Goal: Information Seeking & Learning: Learn about a topic

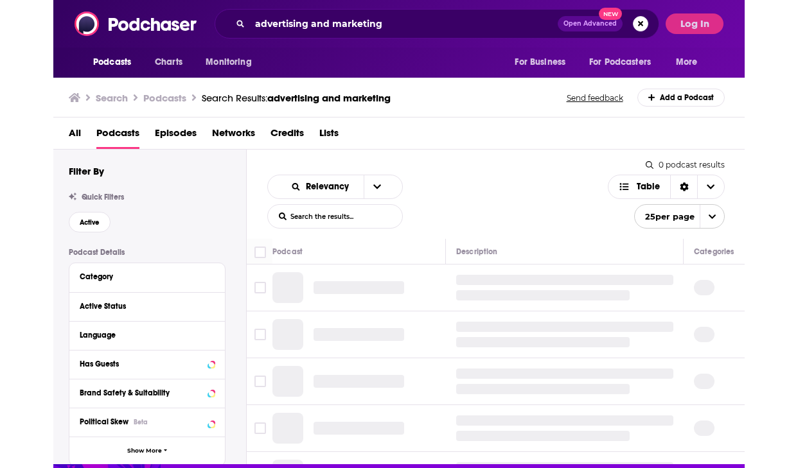
scroll to position [39, 0]
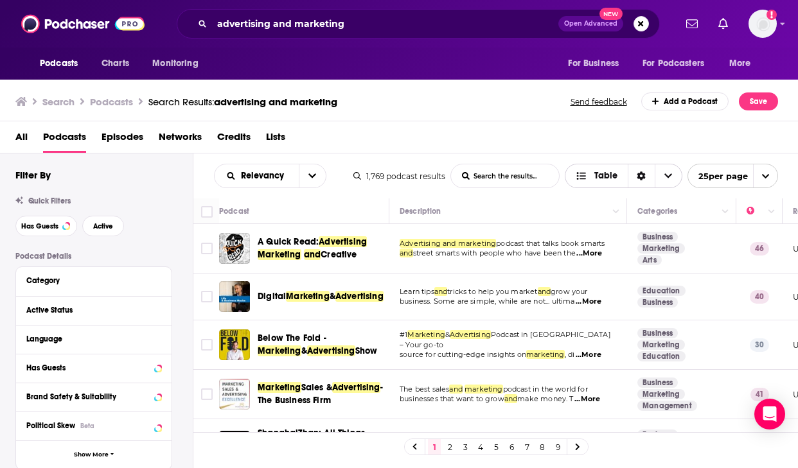
click at [634, 173] on div "Sort Direction" at bounding box center [641, 175] width 27 height 23
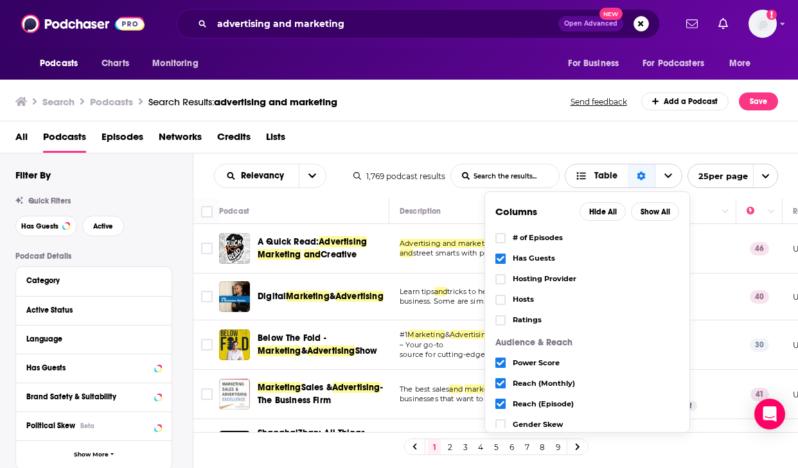
scroll to position [123, 0]
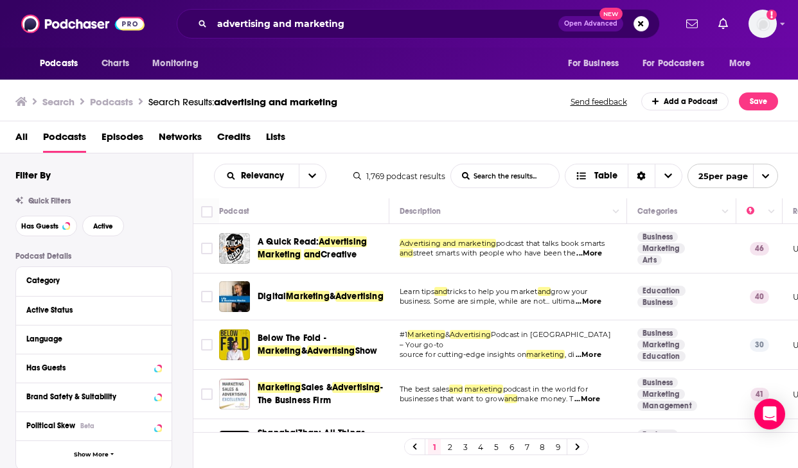
click at [375, 143] on div "All Podcasts Episodes Networks Credits Lists" at bounding box center [401, 140] width 773 height 26
click at [95, 220] on button "Active" at bounding box center [103, 226] width 42 height 21
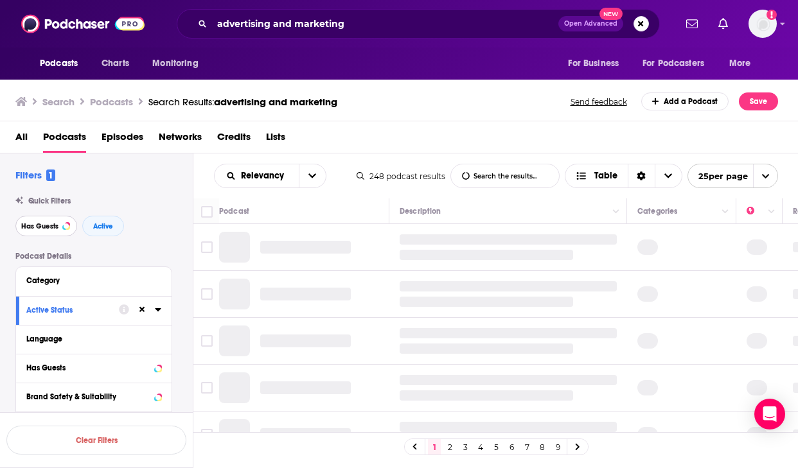
click at [44, 230] on span "Has Guests" at bounding box center [39, 226] width 37 height 7
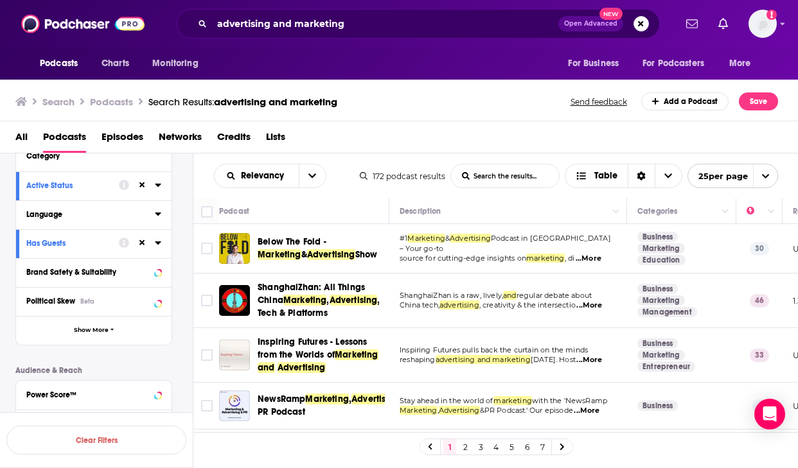
scroll to position [127, 0]
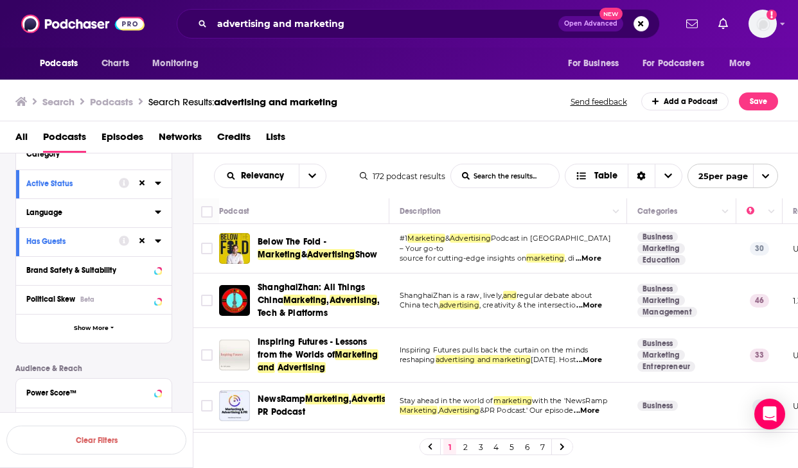
click at [157, 209] on icon at bounding box center [158, 212] width 6 height 10
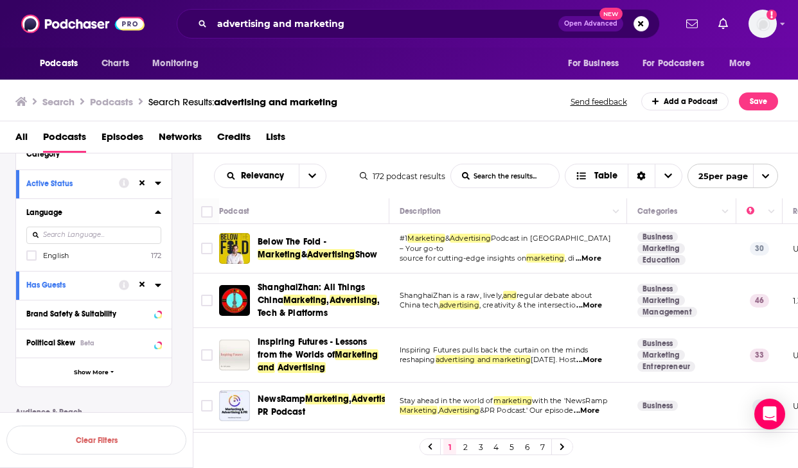
click at [159, 216] on icon at bounding box center [158, 212] width 6 height 10
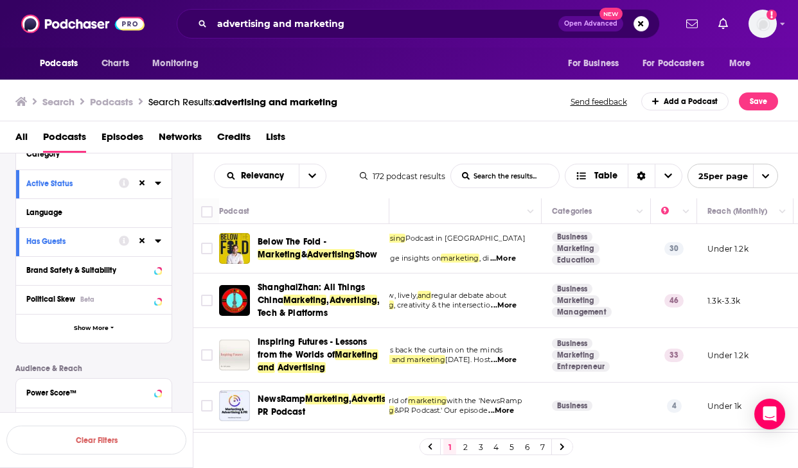
scroll to position [0, 107]
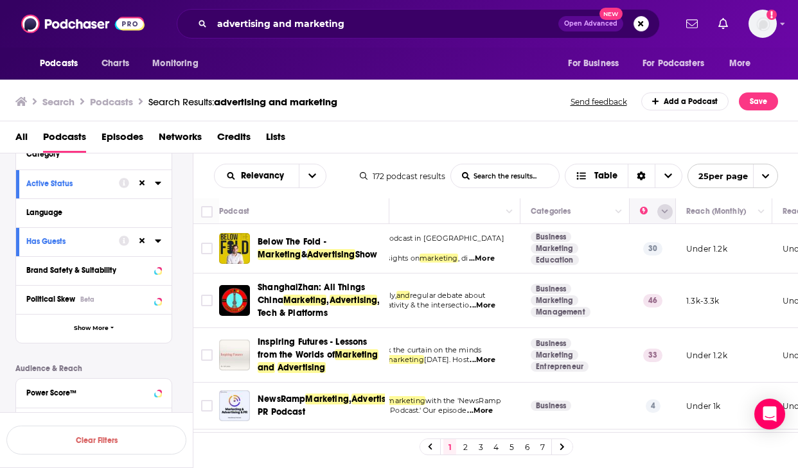
click at [665, 209] on icon "Column Actions" at bounding box center [665, 212] width 6 height 8
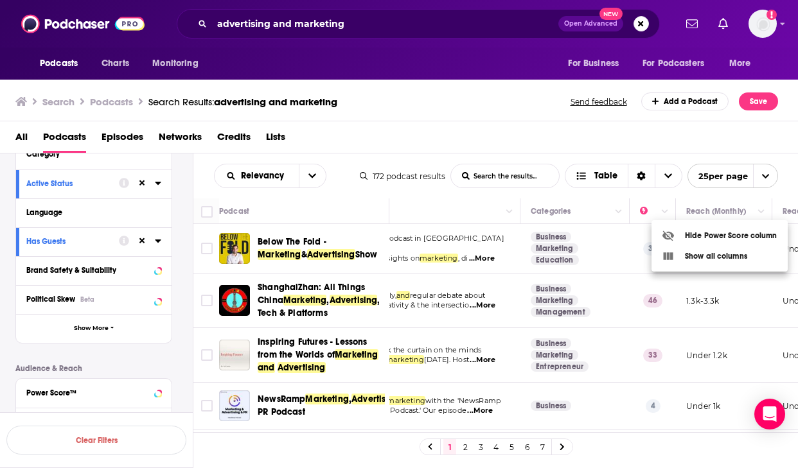
click at [667, 197] on div at bounding box center [399, 234] width 798 height 468
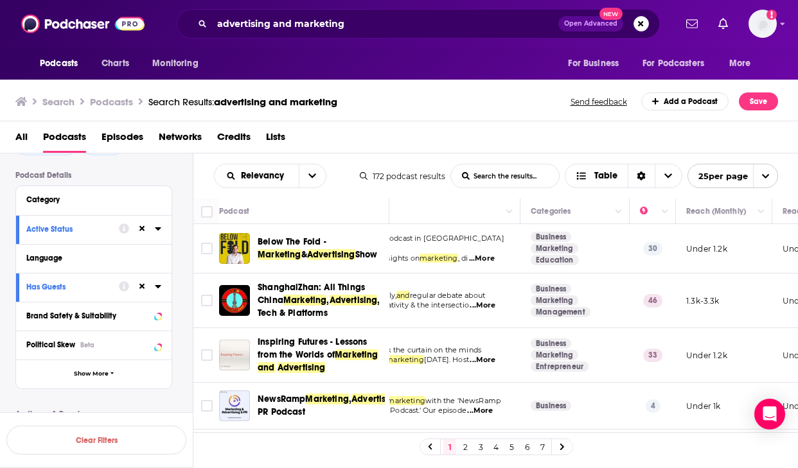
scroll to position [0, 0]
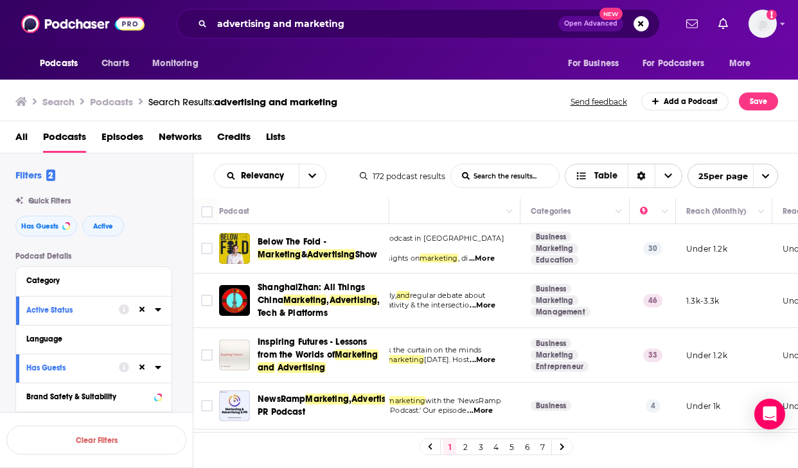
click at [669, 179] on icon "Choose View" at bounding box center [668, 175] width 8 height 9
click at [646, 179] on div "Sort Direction" at bounding box center [641, 175] width 27 height 23
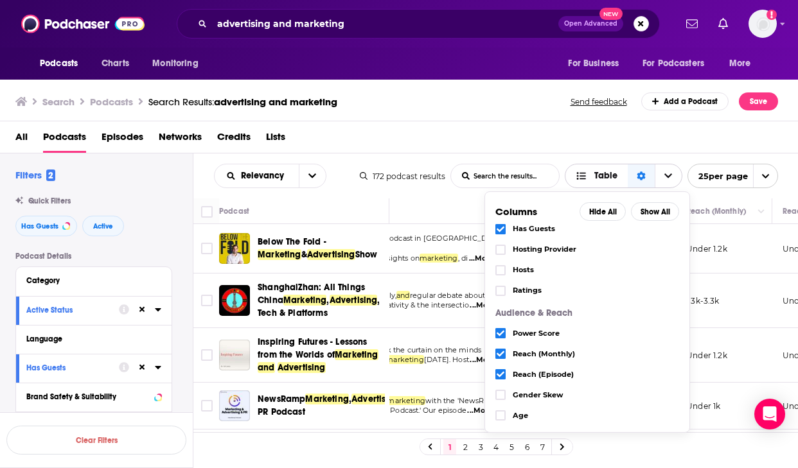
scroll to position [216, 0]
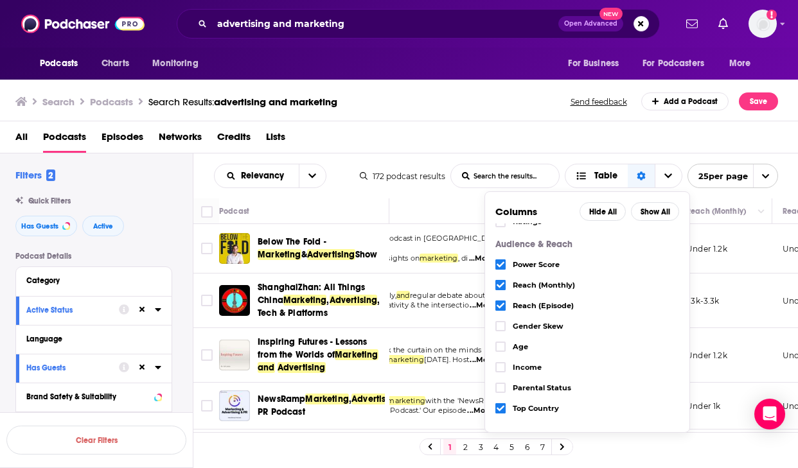
click at [570, 138] on div "All Podcasts Episodes Networks Credits Lists" at bounding box center [401, 140] width 773 height 26
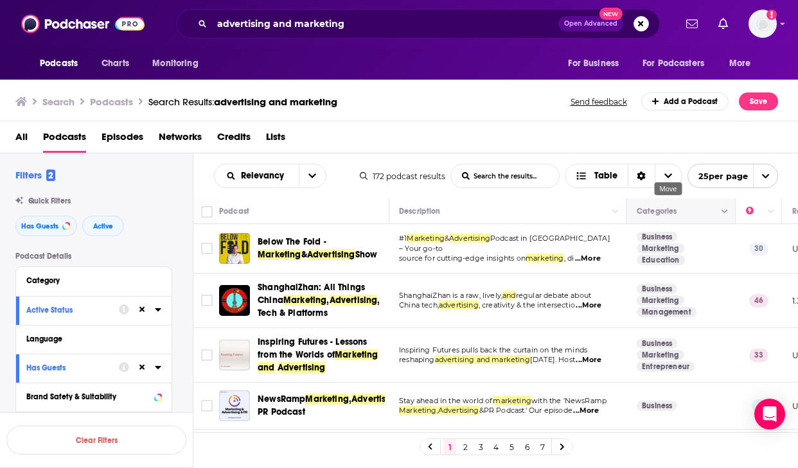
scroll to position [0, 0]
click at [707, 187] on button "25 per page" at bounding box center [732, 176] width 91 height 24
click at [708, 224] on button "50 per page" at bounding box center [732, 221] width 89 height 20
click at [595, 254] on span "...More" at bounding box center [588, 259] width 26 height 10
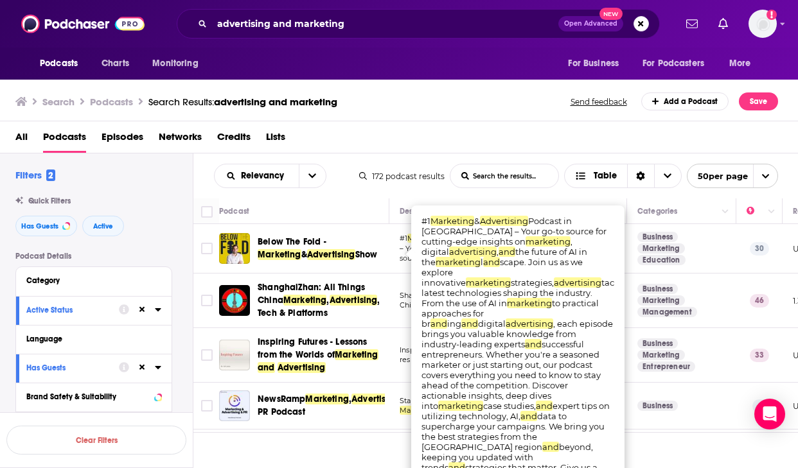
click at [334, 182] on div "Relevancy List Search Input Search the results... Table" at bounding box center [286, 176] width 145 height 24
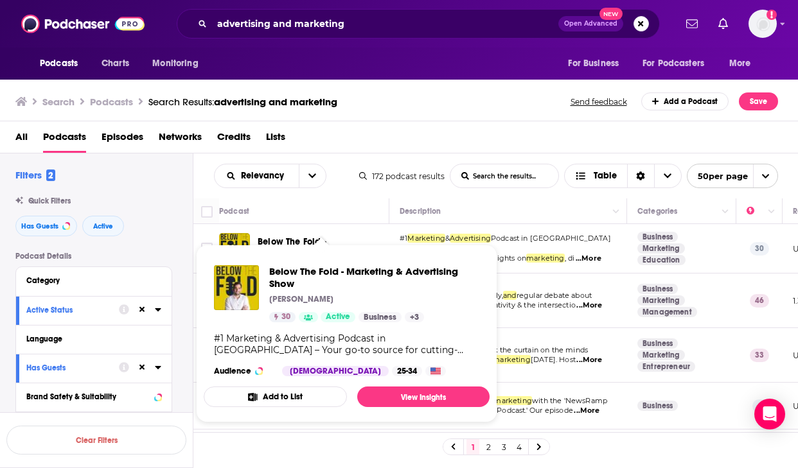
click at [301, 213] on div "Podcast" at bounding box center [298, 211] width 159 height 15
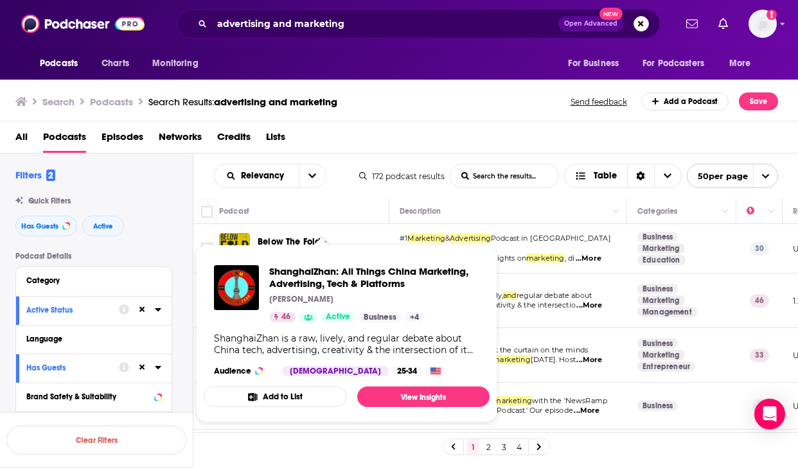
click at [316, 218] on div "Podcast" at bounding box center [298, 211] width 159 height 15
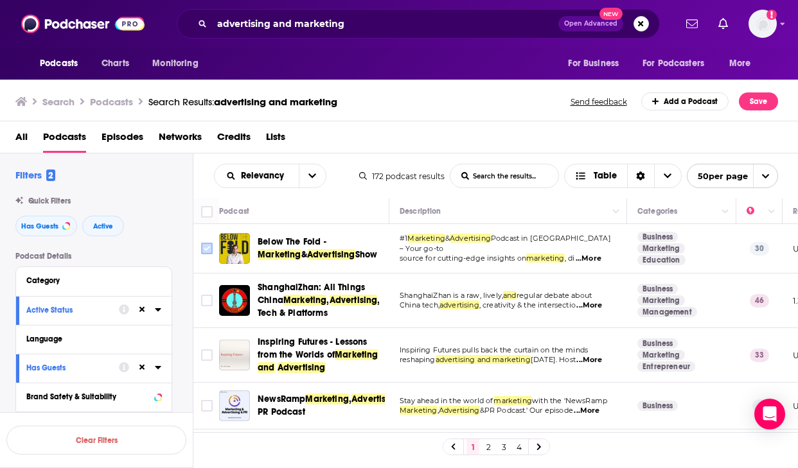
click at [207, 248] on input "Toggle select row" at bounding box center [207, 249] width 12 height 12
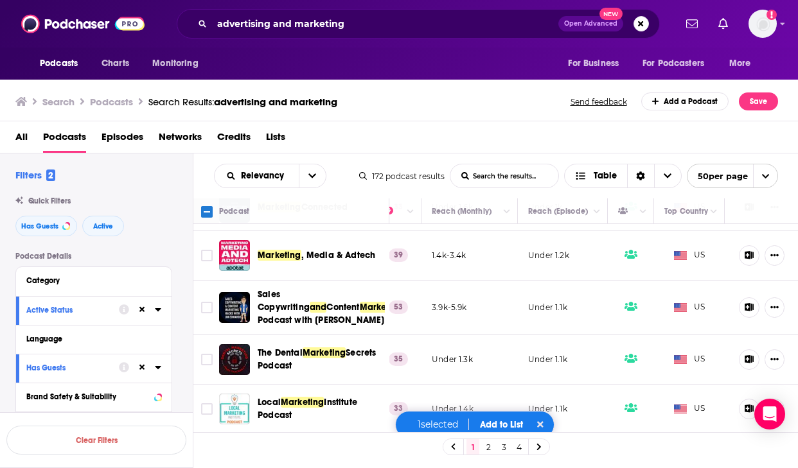
scroll to position [770, 361]
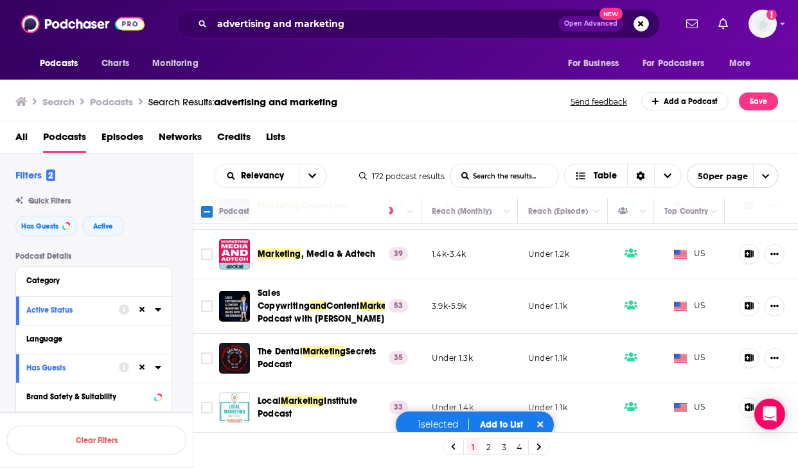
click at [288, 243] on div "Marketing , Media & Adtech" at bounding box center [325, 254] width 134 height 31
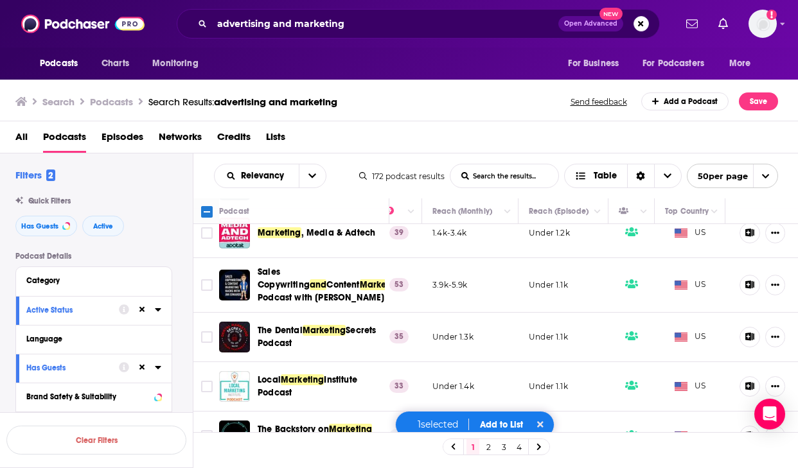
scroll to position [794, 360]
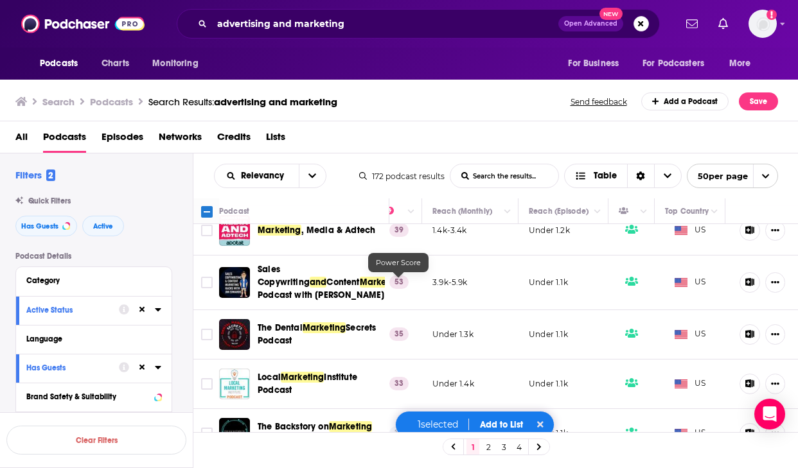
click at [397, 288] on p "53" at bounding box center [398, 282] width 19 height 13
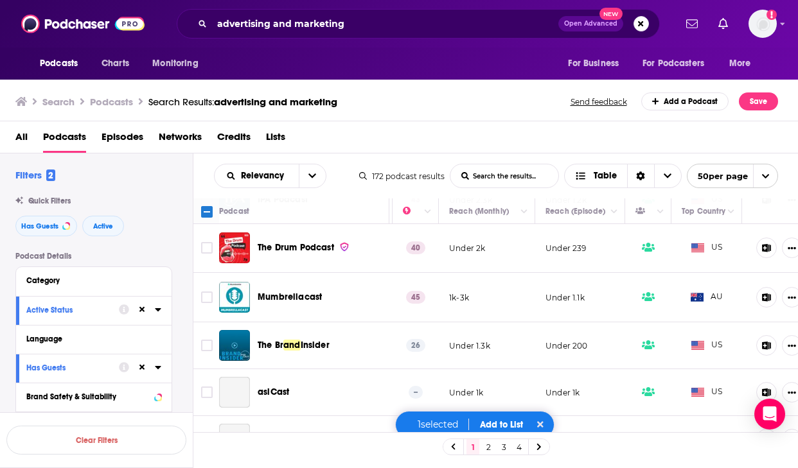
scroll to position [2362, 344]
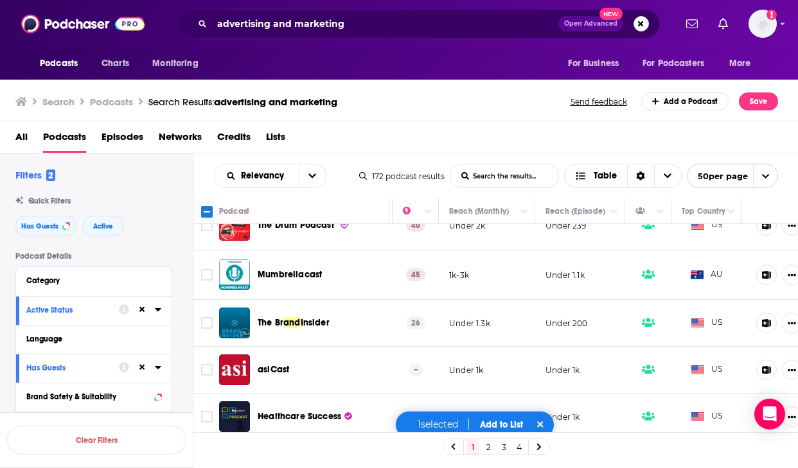
click at [489, 442] on link "2" at bounding box center [488, 446] width 13 height 15
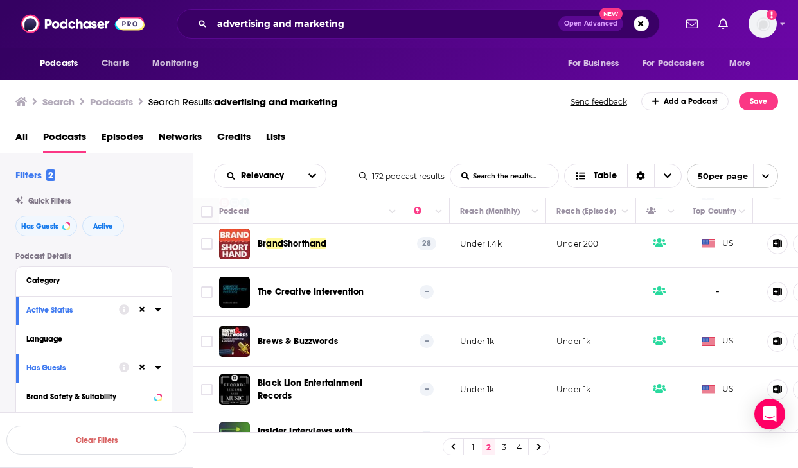
scroll to position [2221, 333]
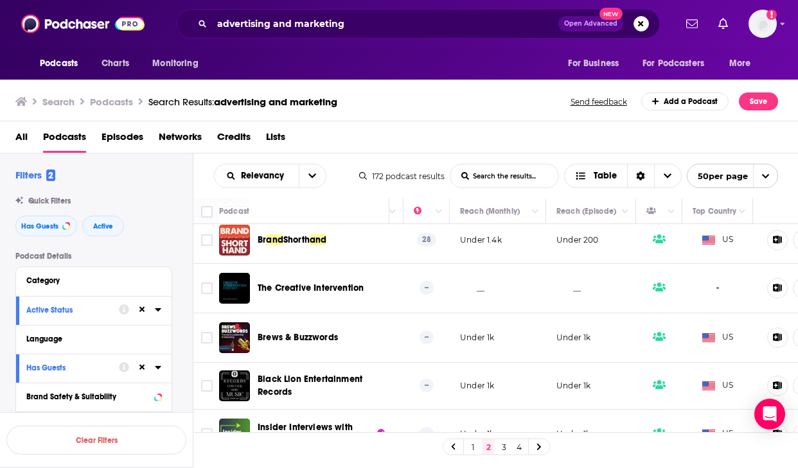
click at [504, 449] on link "3" at bounding box center [503, 446] width 13 height 15
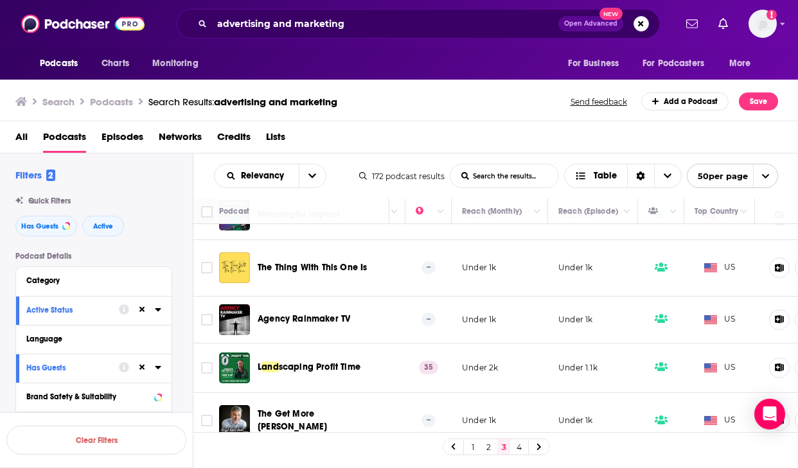
scroll to position [2218, 331]
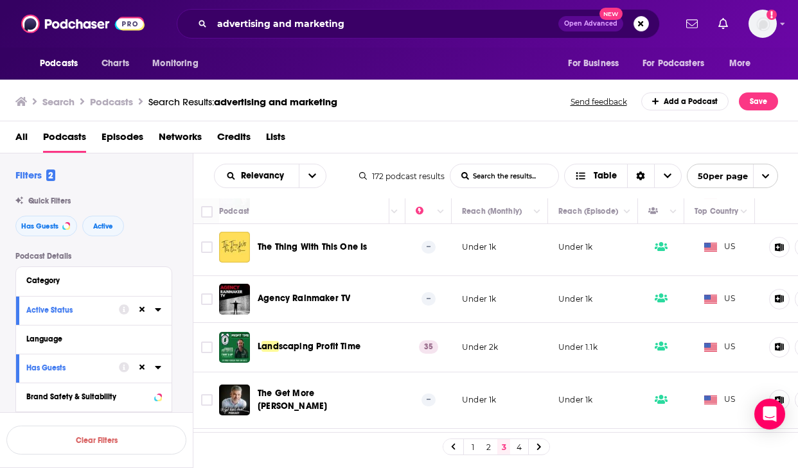
click at [517, 444] on link "4" at bounding box center [519, 446] width 13 height 15
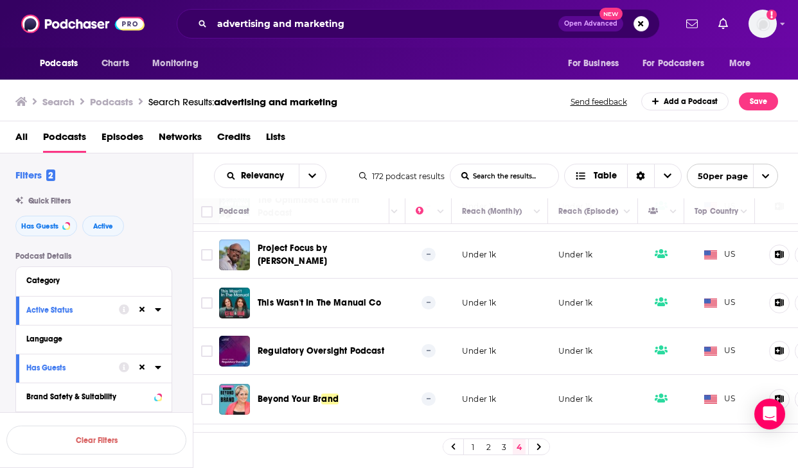
scroll to position [898, 331]
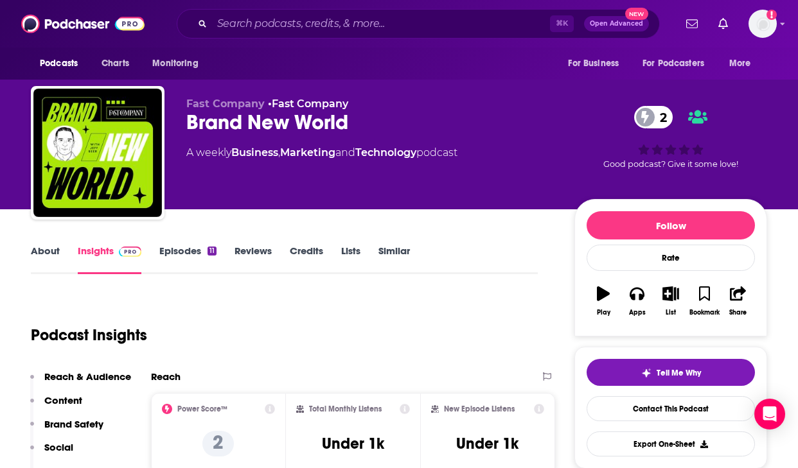
scroll to position [109, 0]
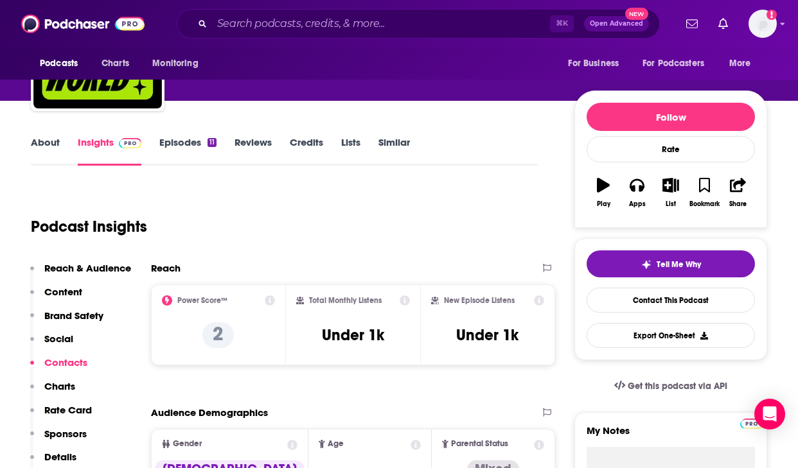
click at [37, 143] on link "About" at bounding box center [45, 151] width 29 height 30
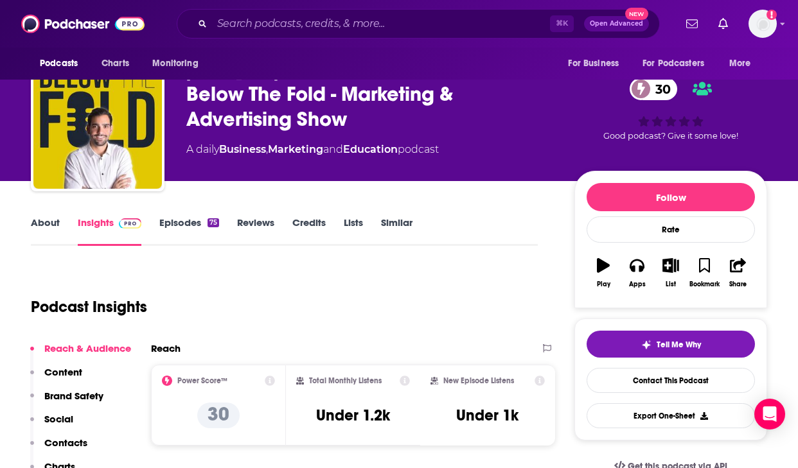
scroll to position [30, 0]
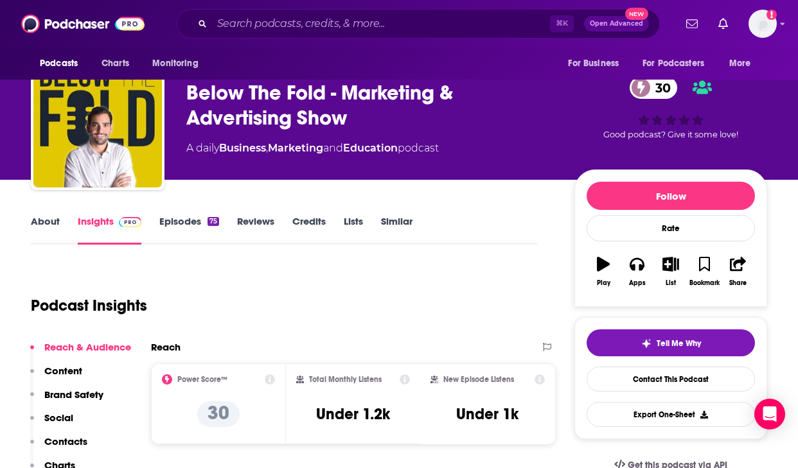
click at [268, 378] on icon at bounding box center [270, 379] width 10 height 10
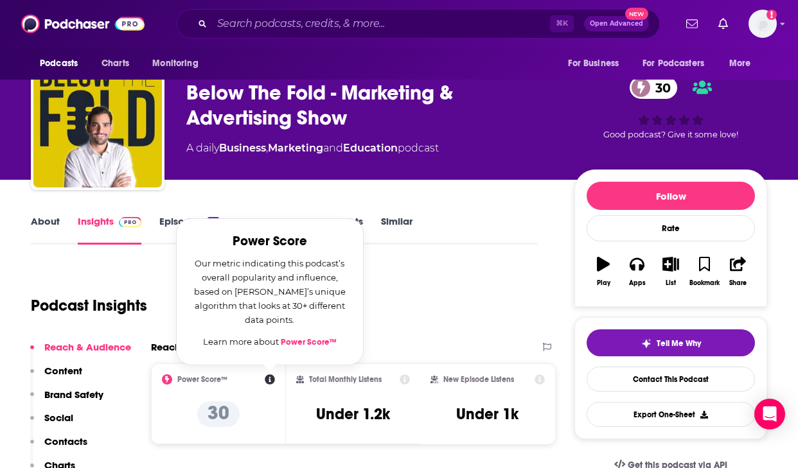
click at [268, 376] on icon at bounding box center [270, 379] width 10 height 10
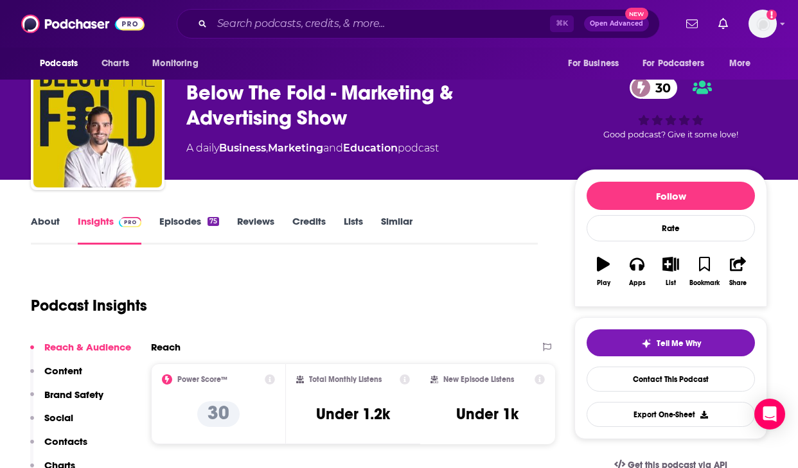
click at [267, 382] on icon at bounding box center [270, 379] width 10 height 10
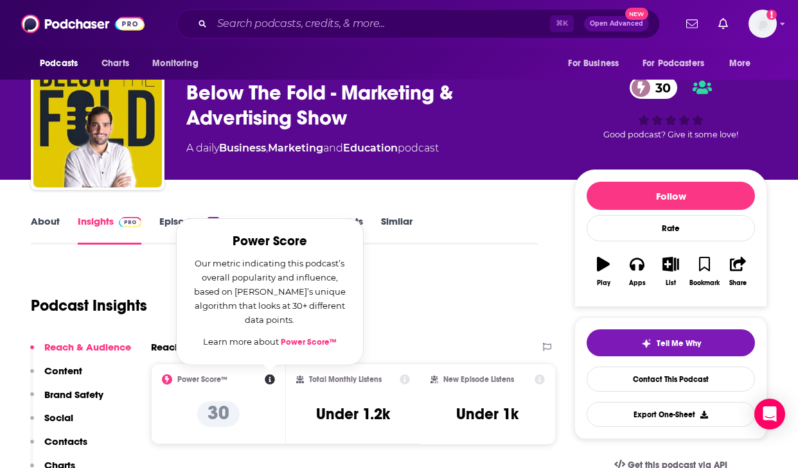
click at [297, 344] on link "Power Score™" at bounding box center [309, 342] width 56 height 10
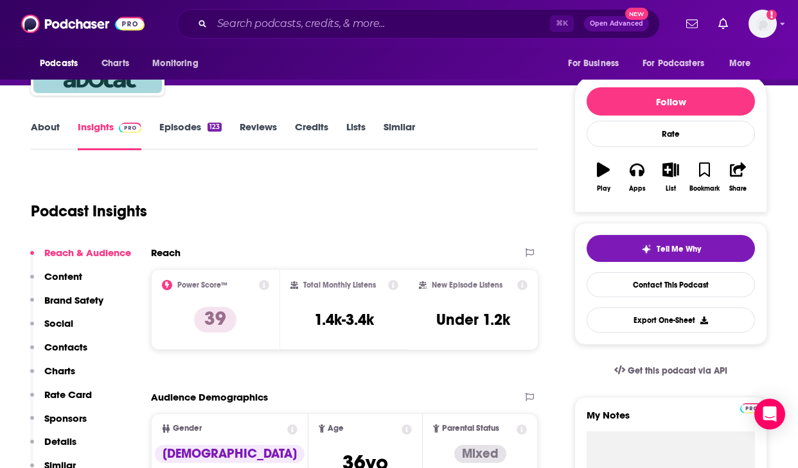
scroll to position [126, 0]
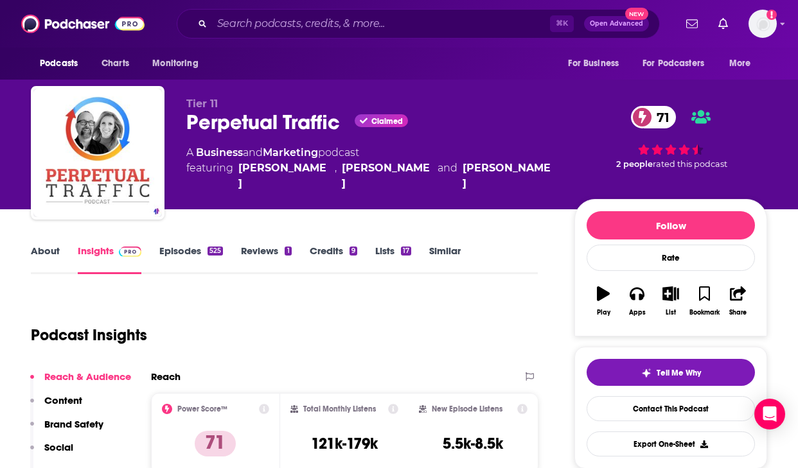
click at [54, 253] on link "About" at bounding box center [45, 260] width 29 height 30
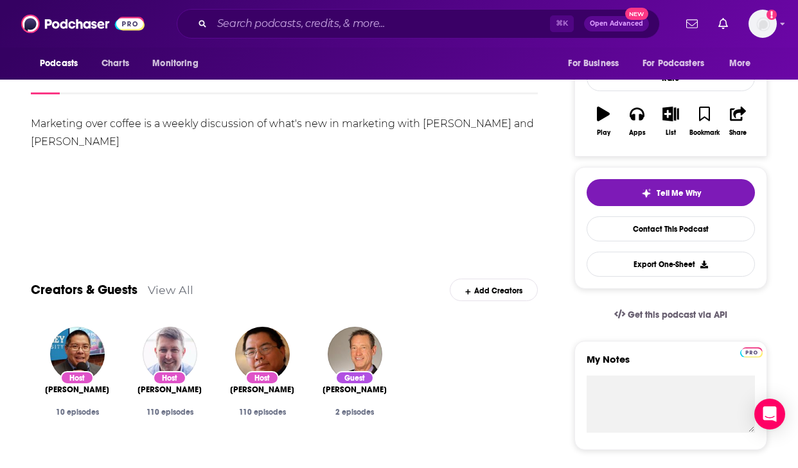
scroll to position [179, 0]
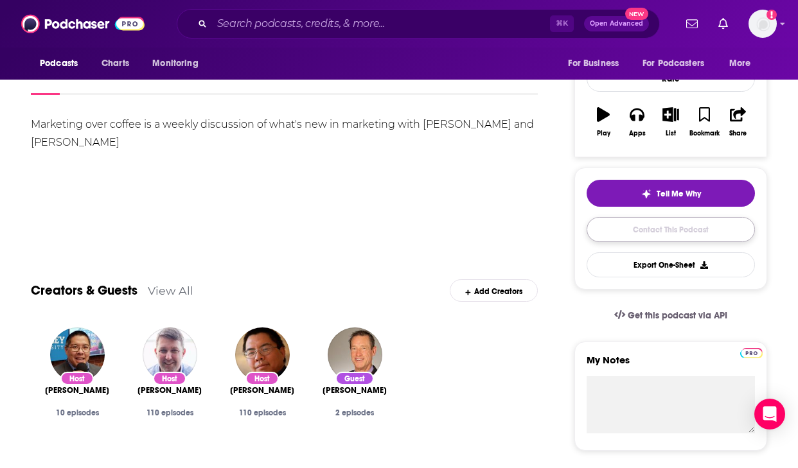
click at [618, 227] on link "Contact This Podcast" at bounding box center [670, 229] width 168 height 25
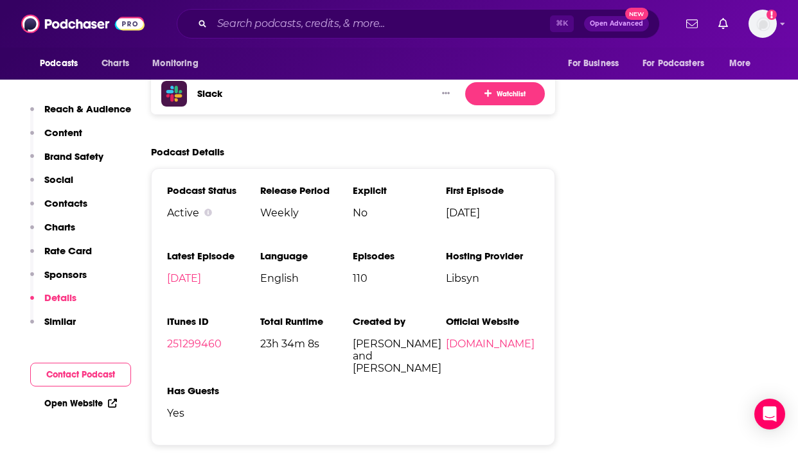
scroll to position [2332, 0]
click at [283, 207] on span "Weekly" at bounding box center [306, 213] width 93 height 12
copy span "Weekly"
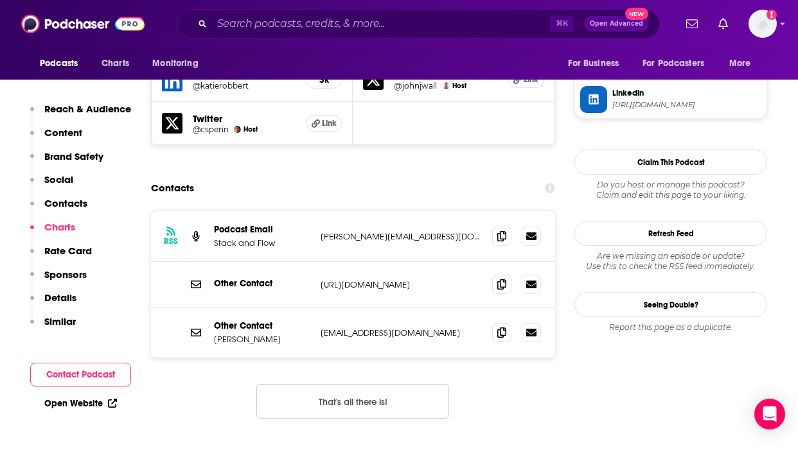
scroll to position [1353, 0]
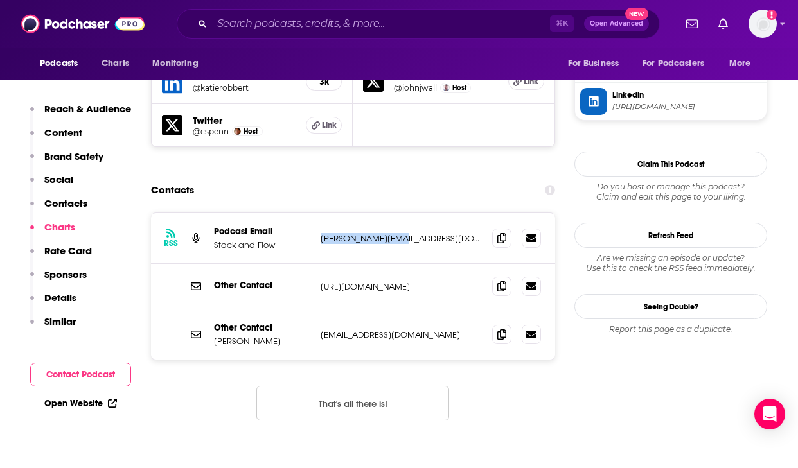
drag, startPoint x: 385, startPoint y: 182, endPoint x: 319, endPoint y: 182, distance: 65.5
click at [319, 213] on div "RSS Podcast Email Stack and Flow john@themshow.com john@themshow.com" at bounding box center [353, 238] width 404 height 51
copy p "john@themshow.com"
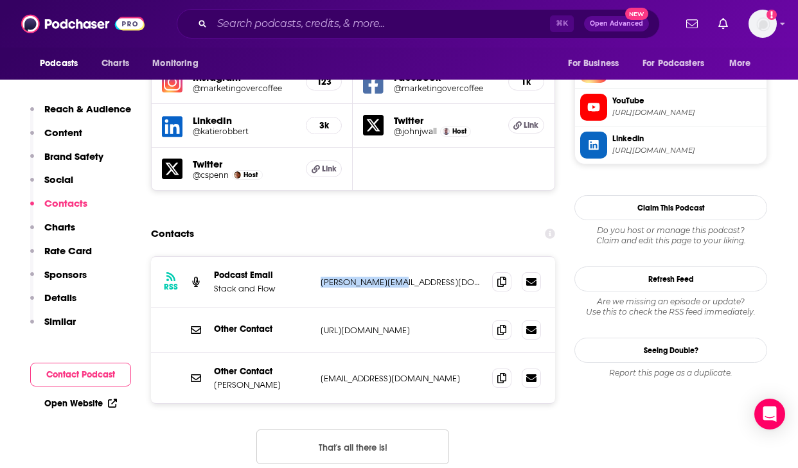
scroll to position [1312, 0]
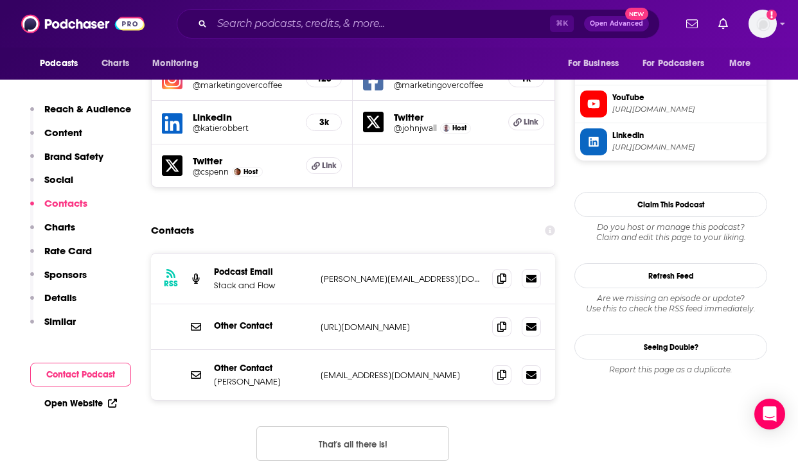
click at [355, 304] on div "Other Contact https://www.marketingovercoffee.com/contact-marketing-over-coffee…" at bounding box center [353, 327] width 404 height 46
click at [444, 322] on p "https://www.marketingovercoffee.com/contact-marketing-over-coffee/" at bounding box center [401, 327] width 161 height 11
click at [498, 321] on icon at bounding box center [501, 326] width 9 height 10
click at [506, 365] on span at bounding box center [501, 374] width 19 height 19
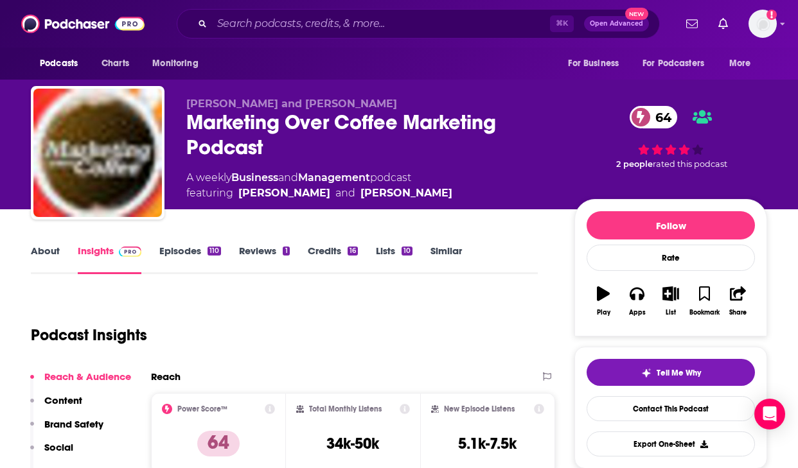
scroll to position [5, 0]
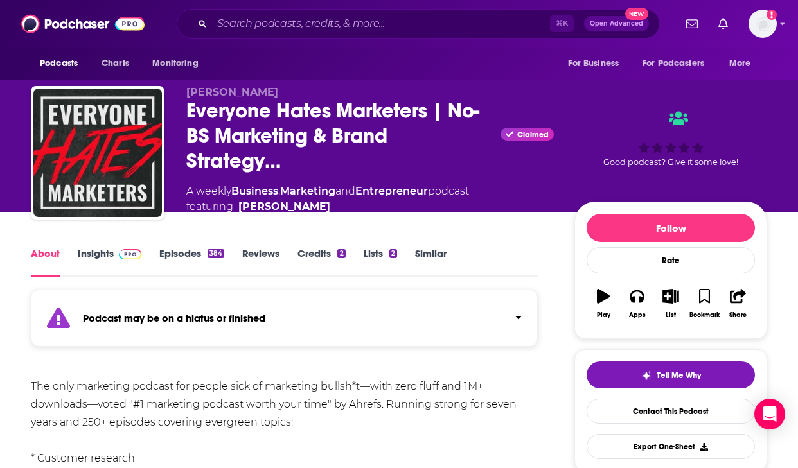
click at [90, 251] on link "Insights" at bounding box center [110, 262] width 64 height 30
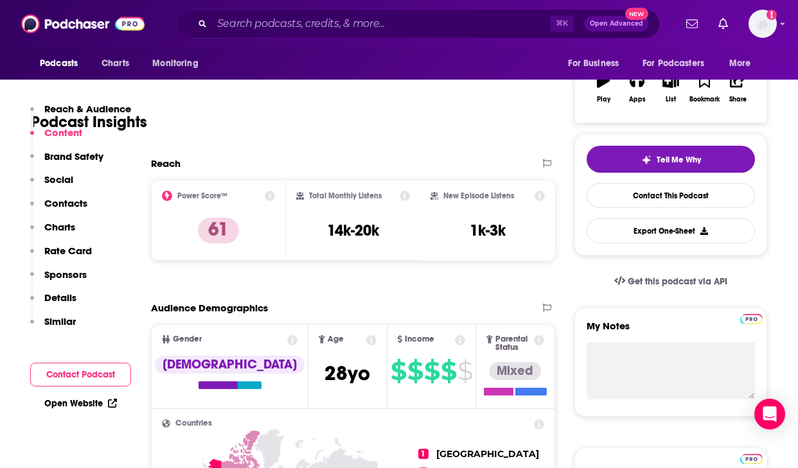
scroll to position [154, 0]
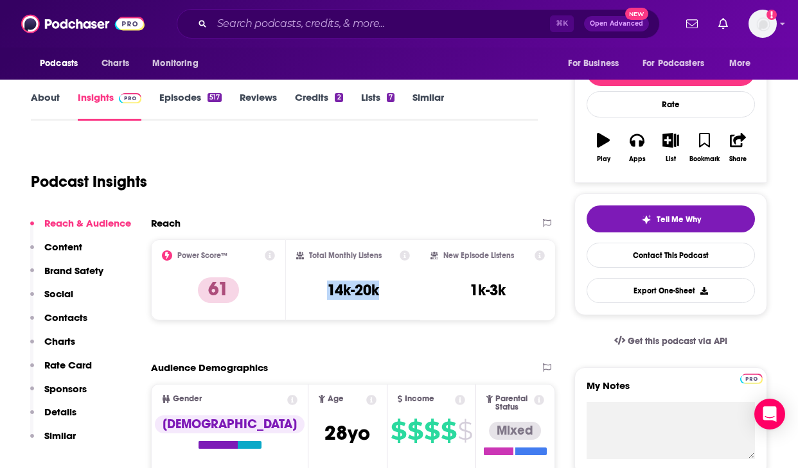
drag, startPoint x: 313, startPoint y: 298, endPoint x: 387, endPoint y: 290, distance: 73.6
click at [387, 290] on div "Total Monthly Listens 14k-20k" at bounding box center [353, 279] width 114 height 59
copy h3 "14k-20k"
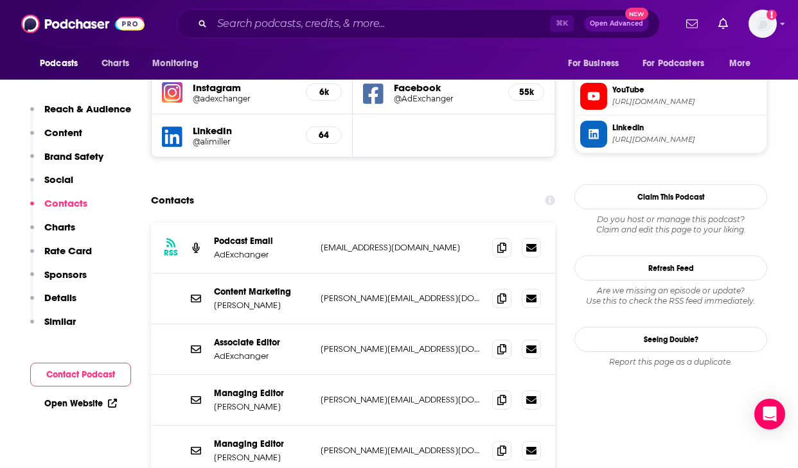
scroll to position [1322, 0]
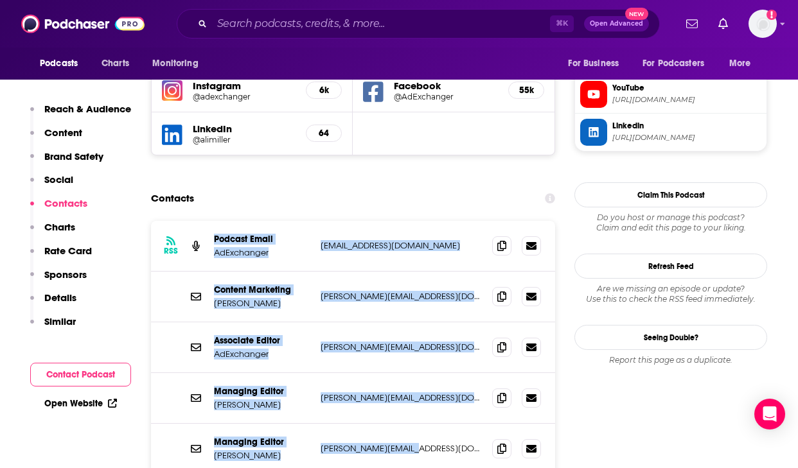
drag, startPoint x: 209, startPoint y: 161, endPoint x: 431, endPoint y: 371, distance: 304.9
click at [431, 371] on div "RSS Podcast Email AdExchanger webmaster@adexchanger.com webmaster@adexchanger.c…" at bounding box center [353, 347] width 404 height 253
copy div "Podcast Email AdExchanger webmaster@adexchanger.com webmaster@adexchanger.com C…"
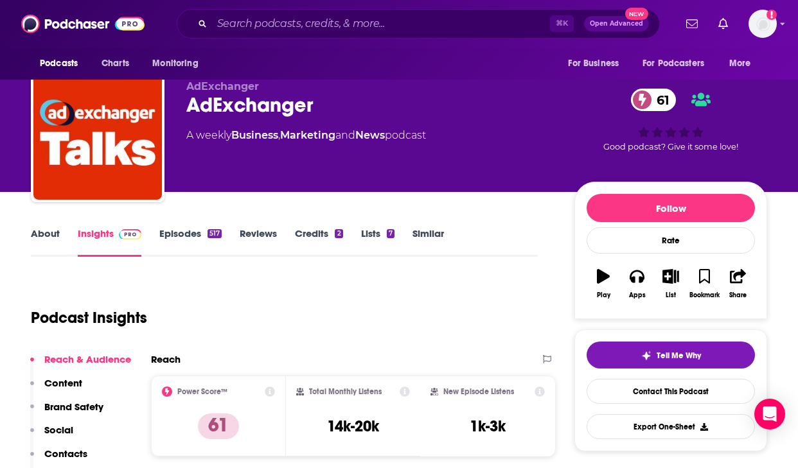
scroll to position [3, 0]
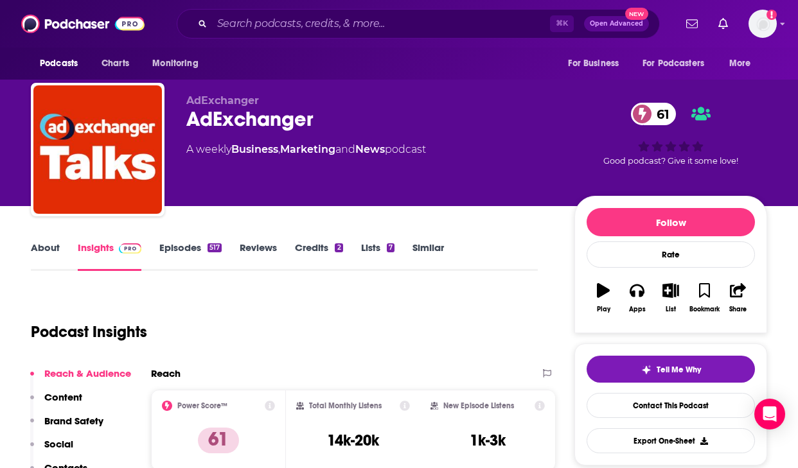
click at [44, 245] on link "About" at bounding box center [45, 257] width 29 height 30
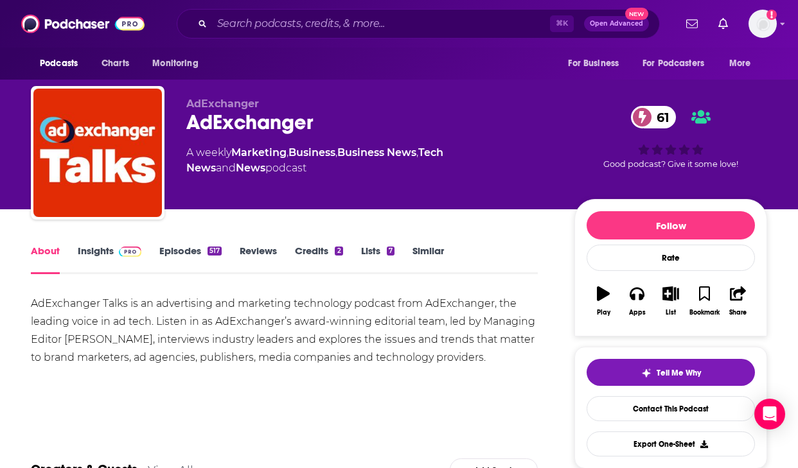
click at [89, 252] on link "Insights" at bounding box center [110, 260] width 64 height 30
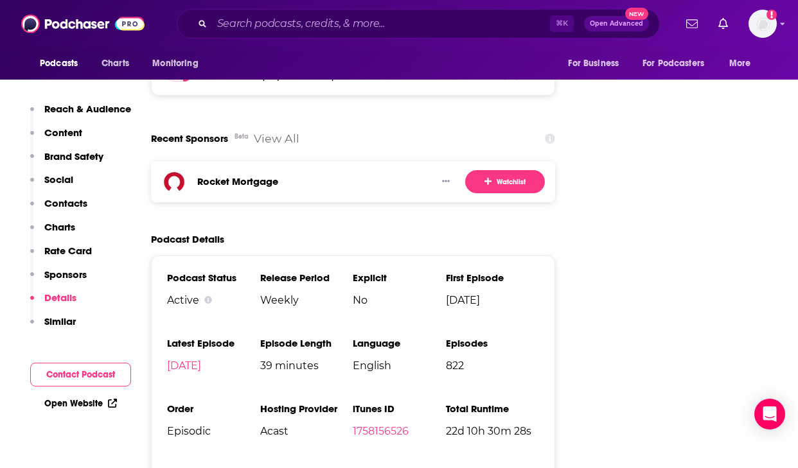
scroll to position [1988, 0]
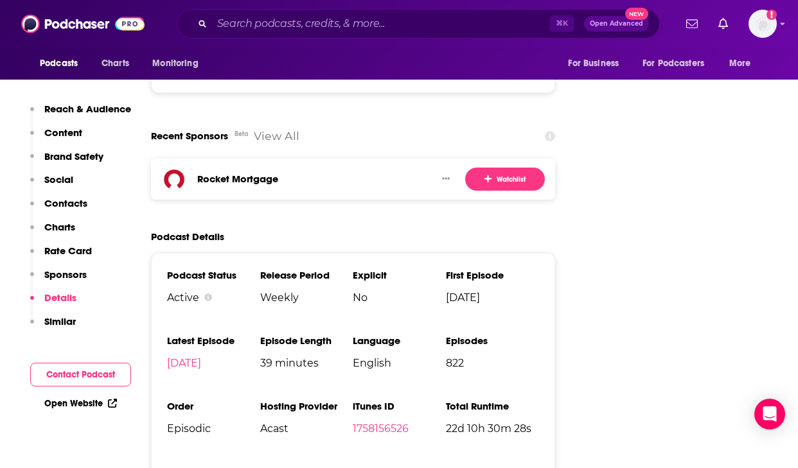
click at [279, 269] on li "Release Period Weekly" at bounding box center [306, 291] width 93 height 45
copy span "Weekly"
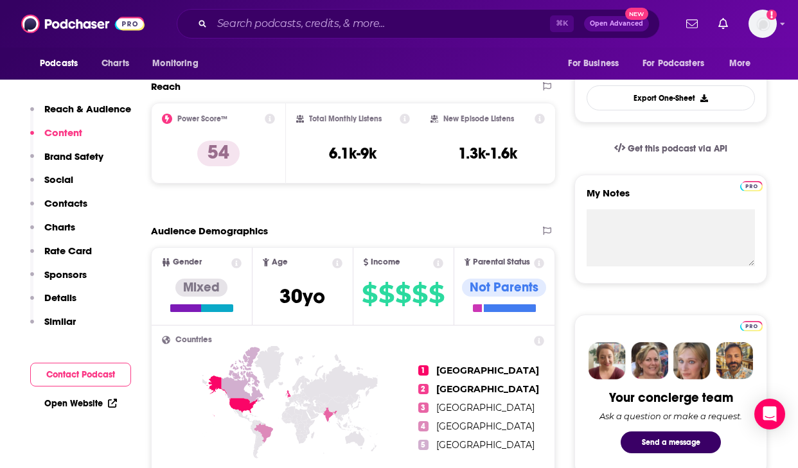
scroll to position [344, 0]
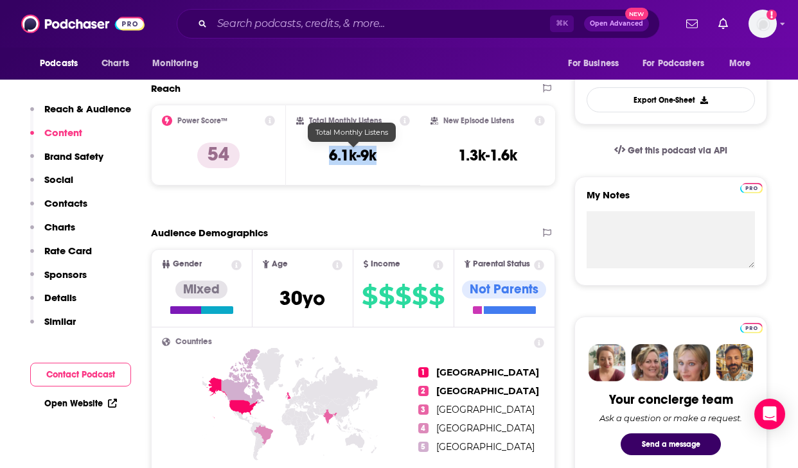
drag, startPoint x: 328, startPoint y: 157, endPoint x: 385, endPoint y: 157, distance: 57.2
click at [385, 157] on div "Total Monthly Listens 6.1k-9k" at bounding box center [353, 145] width 114 height 59
copy h3 "6.1k-9k"
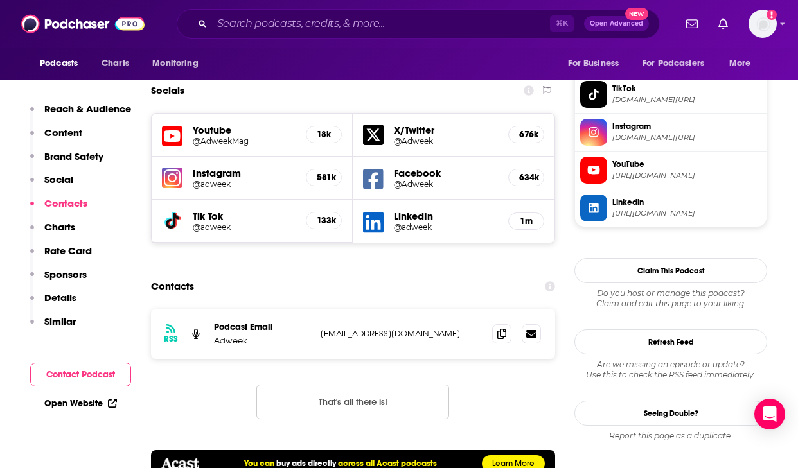
scroll to position [1285, 0]
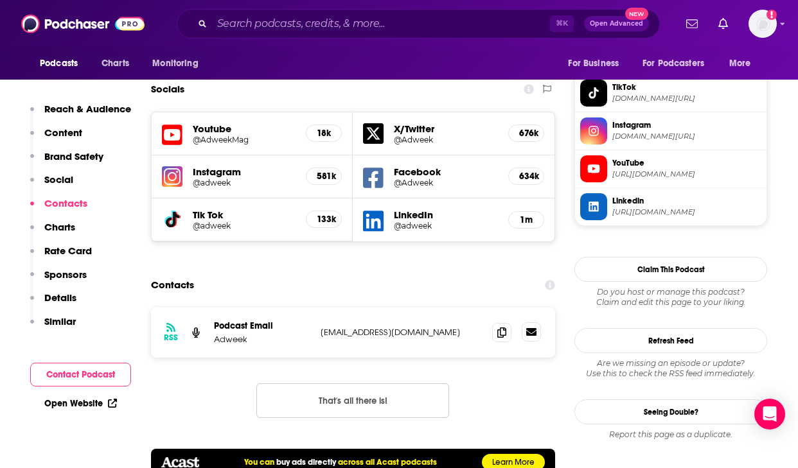
click at [525, 322] on link at bounding box center [531, 331] width 19 height 19
click at [500, 322] on span at bounding box center [501, 331] width 19 height 19
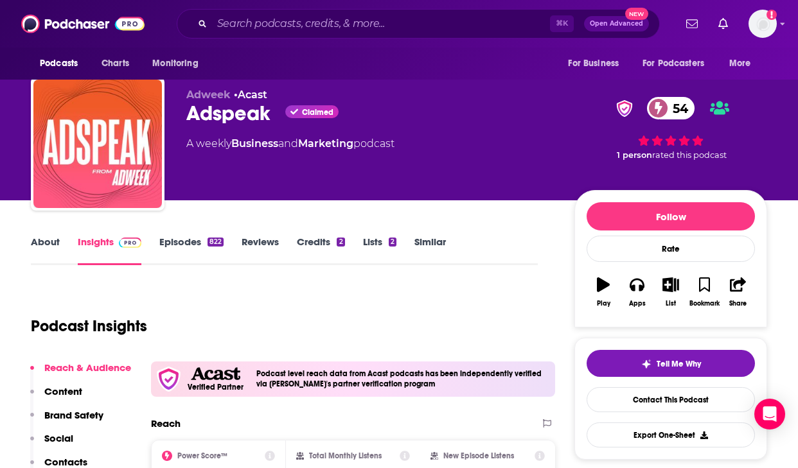
scroll to position [13, 0]
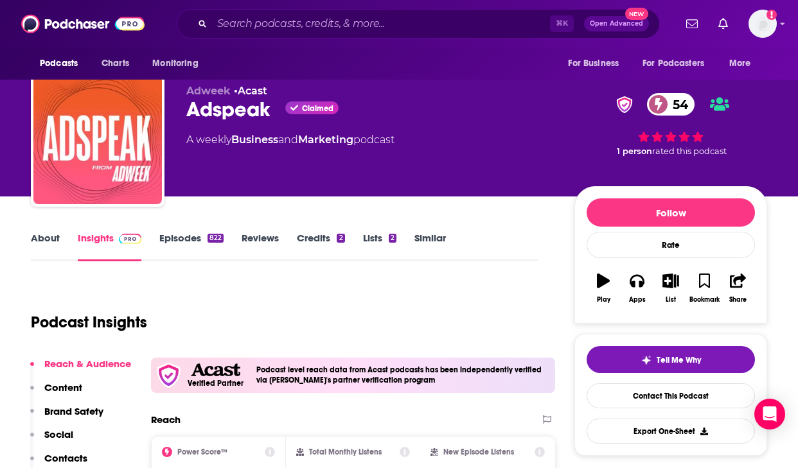
click at [46, 238] on link "About" at bounding box center [45, 247] width 29 height 30
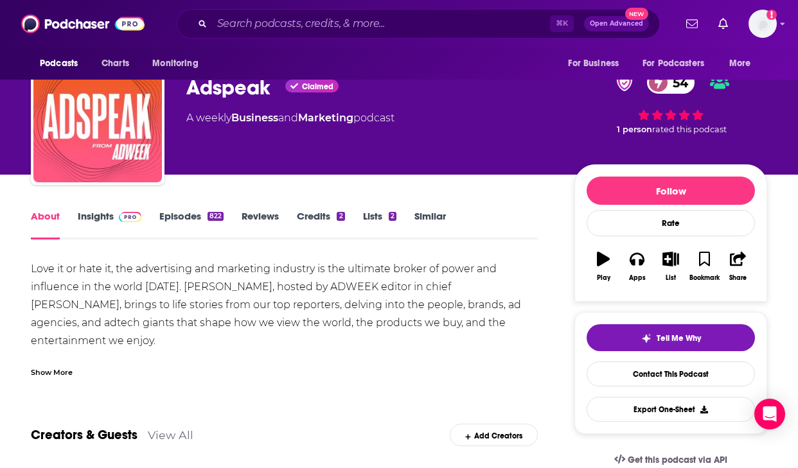
scroll to position [37, 0]
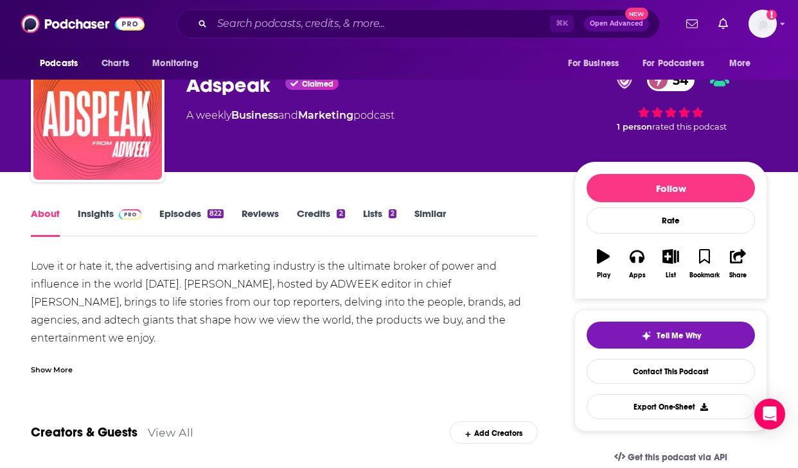
click at [276, 283] on div "Love it or hate it, the advertising and marketing industry is the ultimate brok…" at bounding box center [284, 321] width 507 height 126
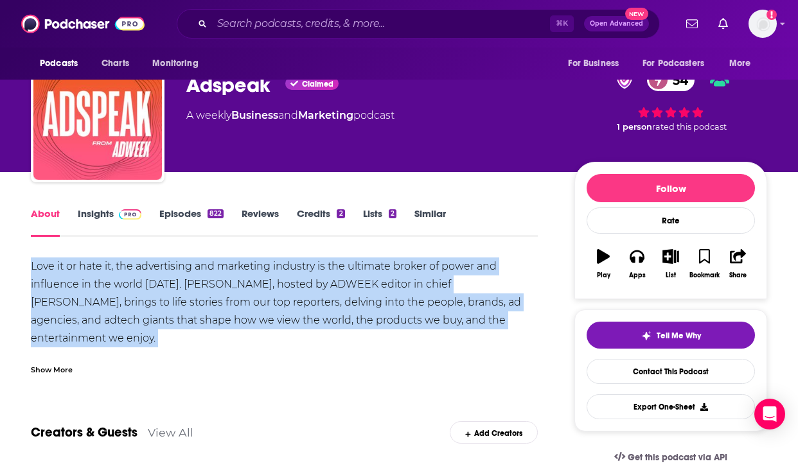
click at [276, 283] on div "Love it or hate it, the advertising and marketing industry is the ultimate brok…" at bounding box center [284, 321] width 507 height 126
copy div "Love it or hate it, the advertising and marketing industry is the ultimate brok…"
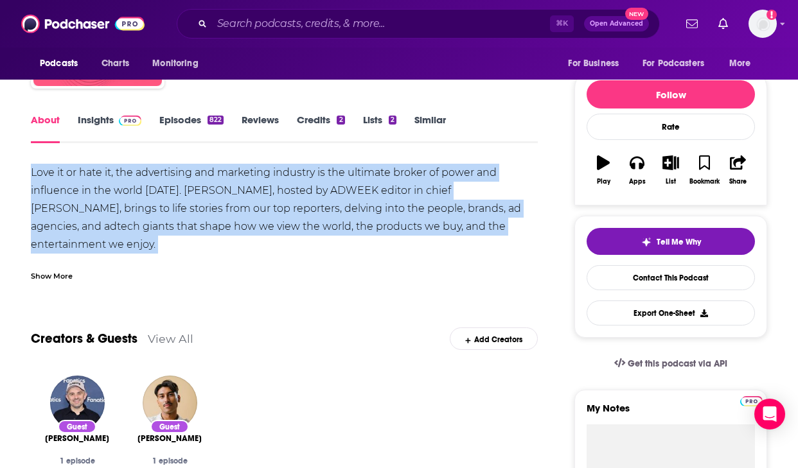
scroll to position [0, 0]
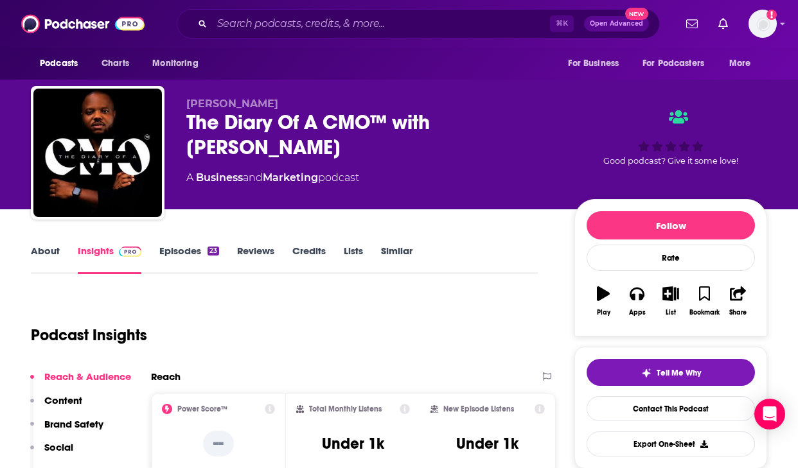
drag, startPoint x: 274, startPoint y: 150, endPoint x: 170, endPoint y: 120, distance: 108.2
click at [171, 120] on div "[PERSON_NAME] The Diary Of A CMO™ with [PERSON_NAME] A Business and Marketing p…" at bounding box center [399, 155] width 736 height 139
copy h2 "The Diary Of A CMO™ with [PERSON_NAME]"
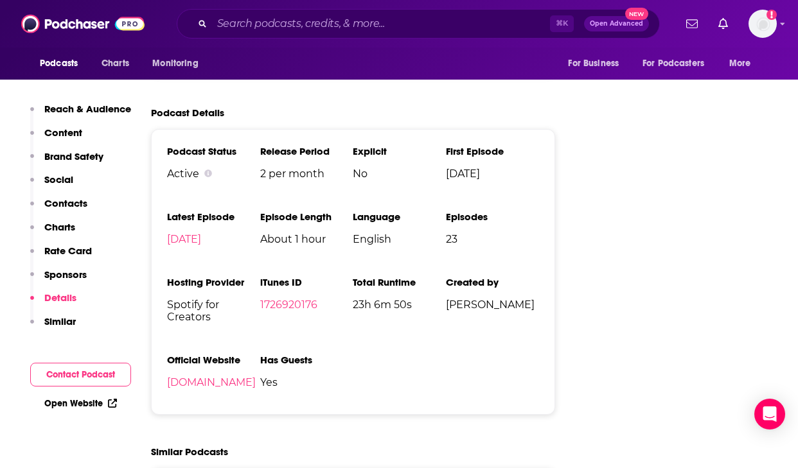
scroll to position [1800, 0]
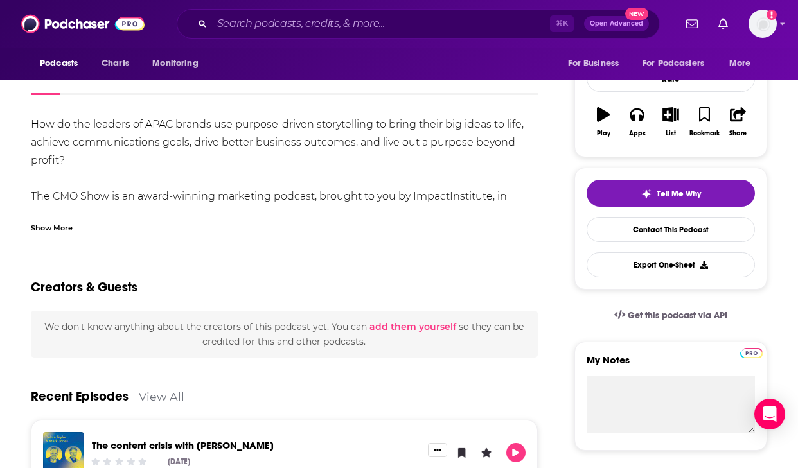
scroll to position [188, 0]
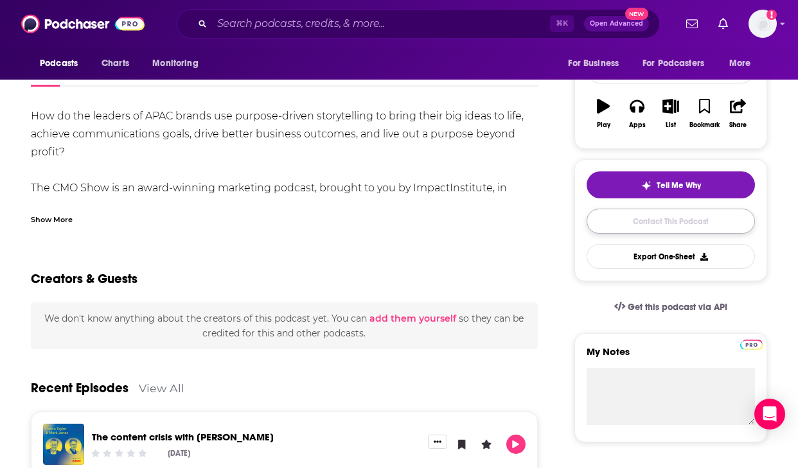
click at [641, 221] on link "Contact This Podcast" at bounding box center [670, 221] width 168 height 25
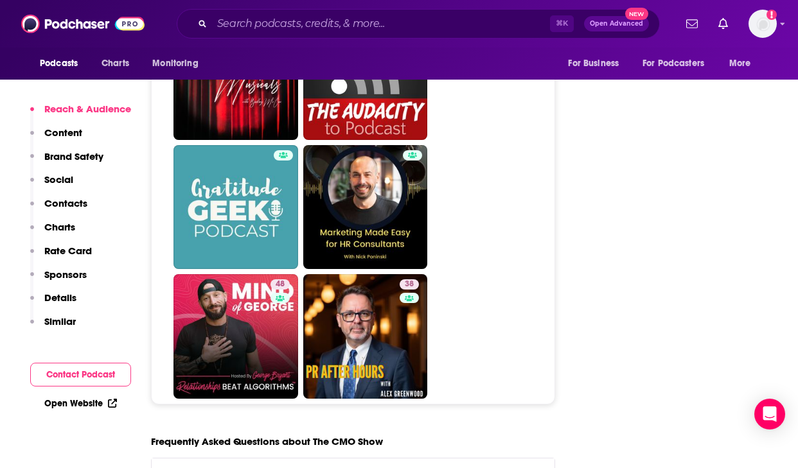
scroll to position [5940, 0]
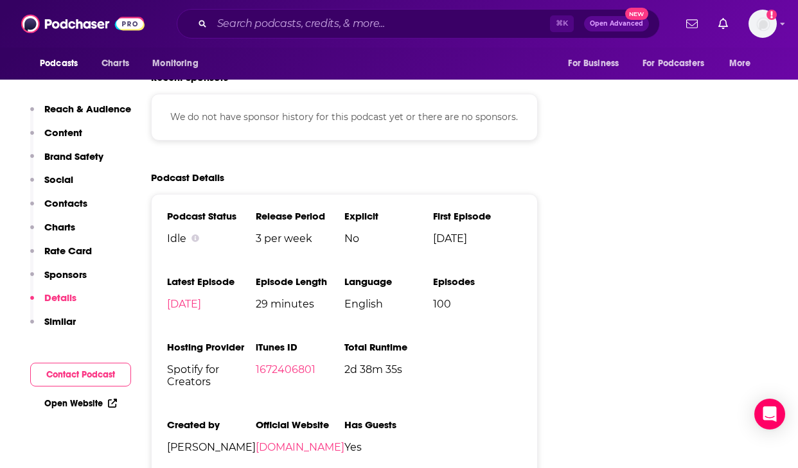
scroll to position [1990, 0]
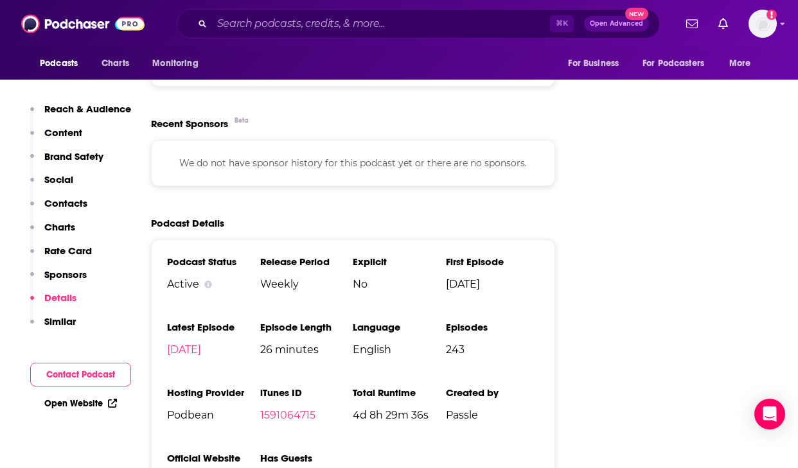
scroll to position [1561, 0]
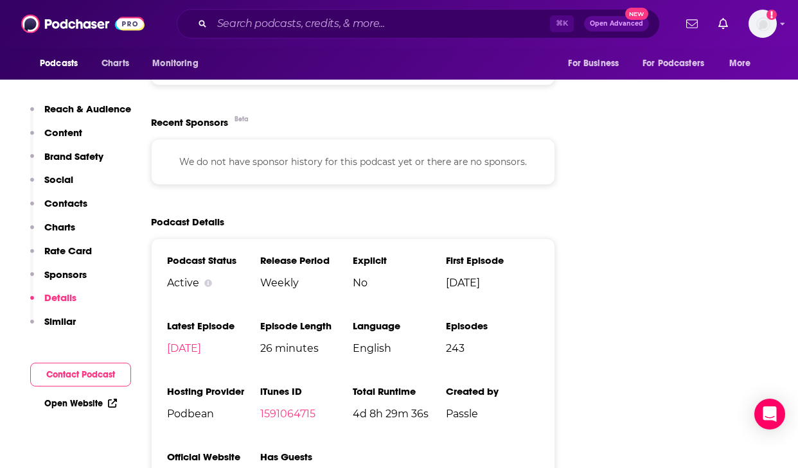
click at [287, 284] on span "Weekly" at bounding box center [306, 283] width 93 height 12
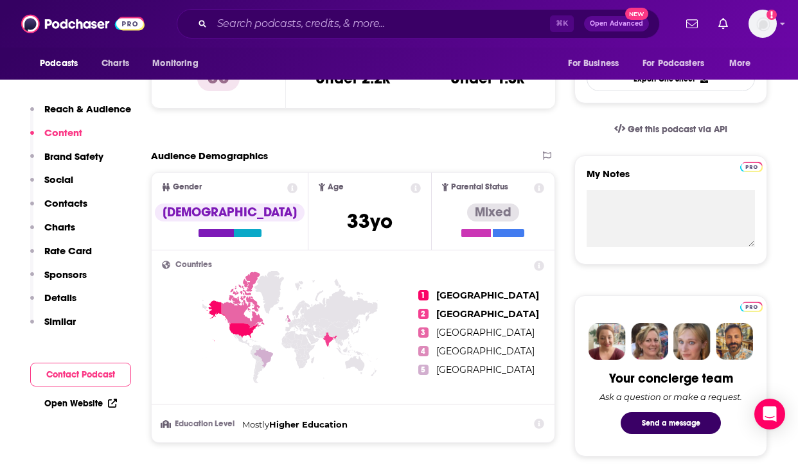
scroll to position [363, 0]
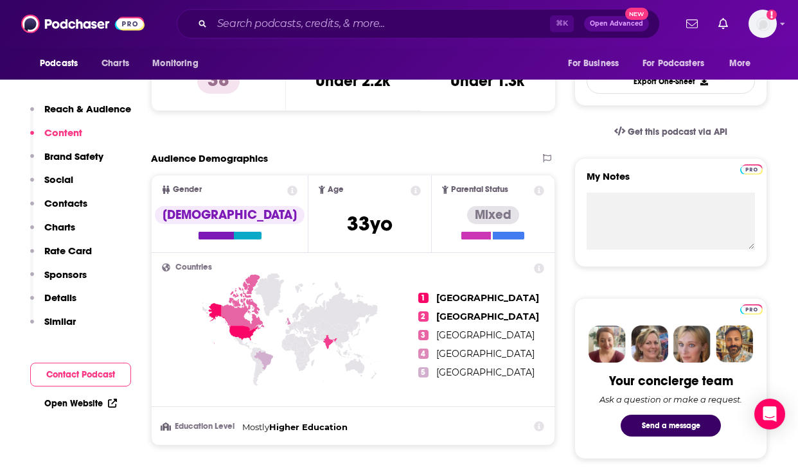
copy span "Weekly"
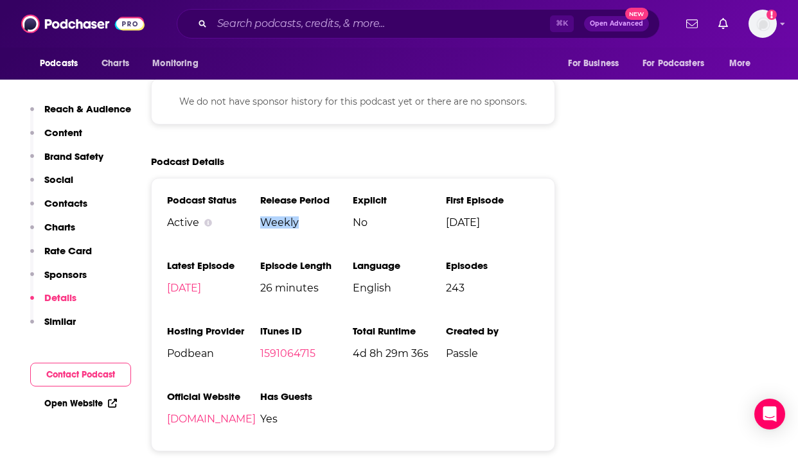
scroll to position [1626, 0]
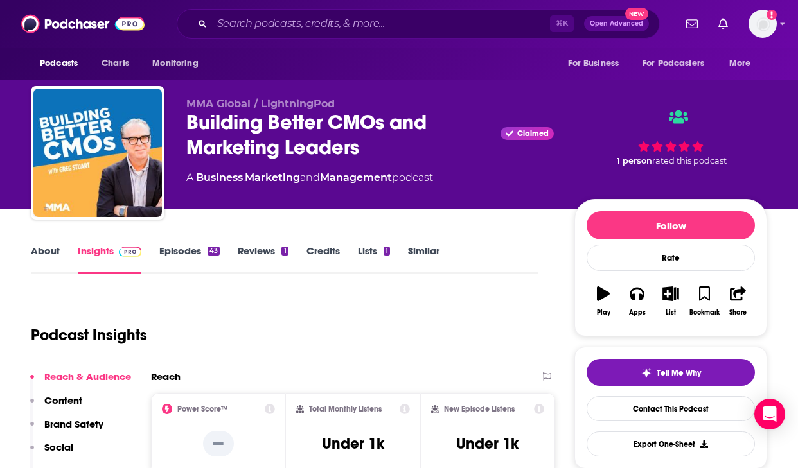
click at [362, 157] on div "Building Better CMOs and Marketing Leaders Claimed" at bounding box center [369, 135] width 367 height 50
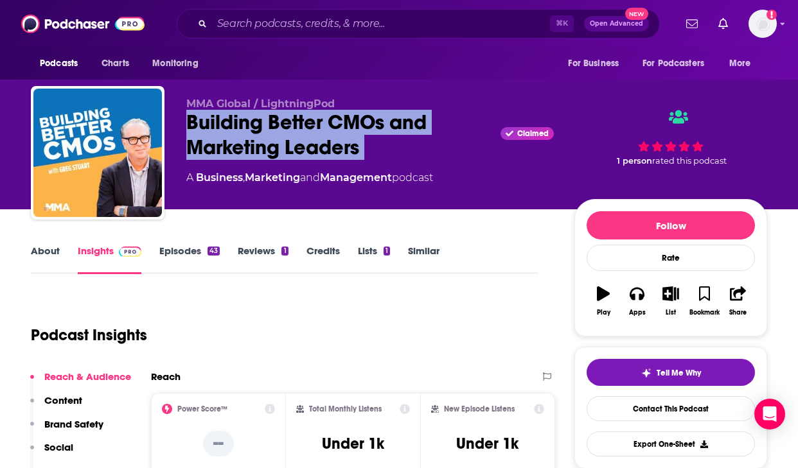
click at [362, 157] on div "Building Better CMOs and Marketing Leaders Claimed" at bounding box center [369, 135] width 367 height 50
copy div "Building Better CMOs and Marketing Leaders"
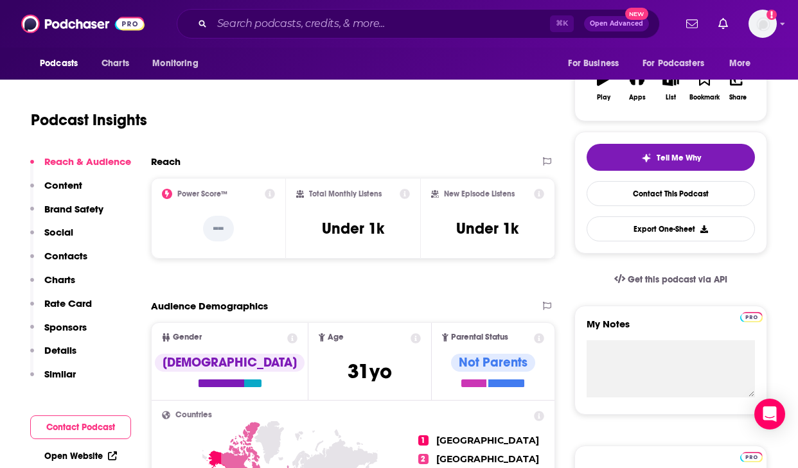
scroll to position [216, 0]
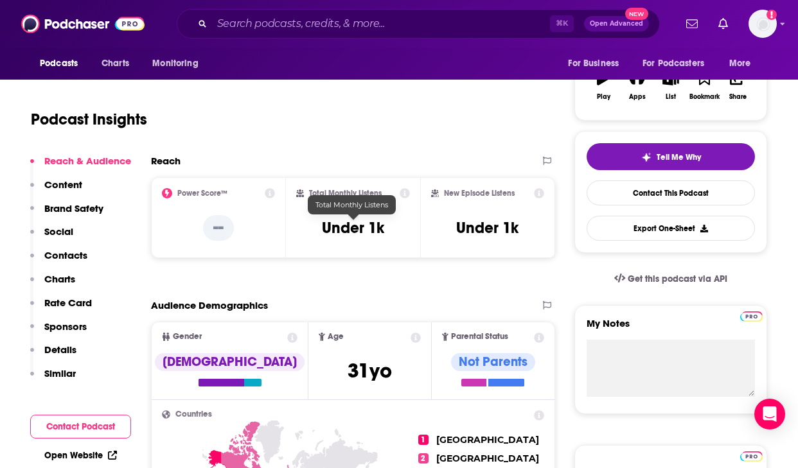
click at [329, 225] on h3 "Under 1k" at bounding box center [353, 227] width 62 height 19
copy h3 "Under"
click at [329, 225] on h3 "Under 1k" at bounding box center [353, 227] width 62 height 19
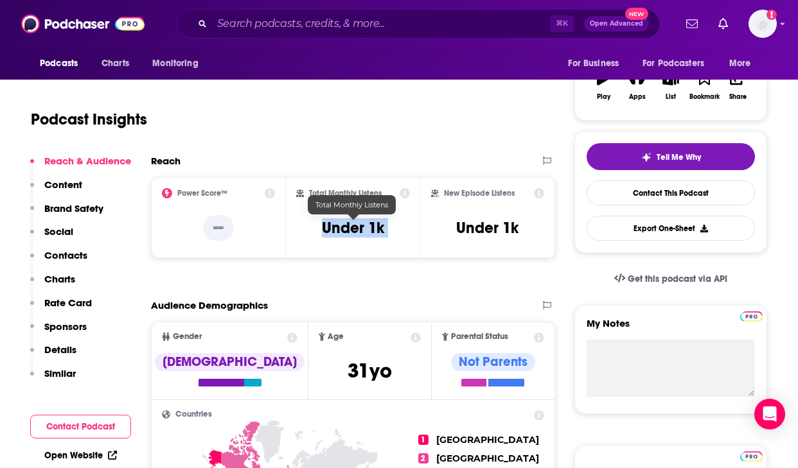
click at [329, 225] on h3 "Under 1k" at bounding box center [353, 227] width 62 height 19
copy div "Under 1k"
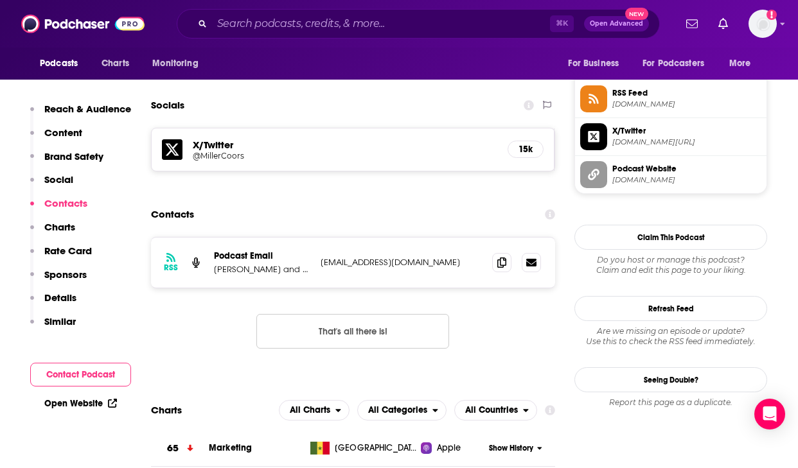
scroll to position [946, 0]
click at [502, 261] on icon at bounding box center [501, 261] width 9 height 10
click at [282, 268] on p "Mike Duboe and Rishabh Jain" at bounding box center [262, 268] width 96 height 11
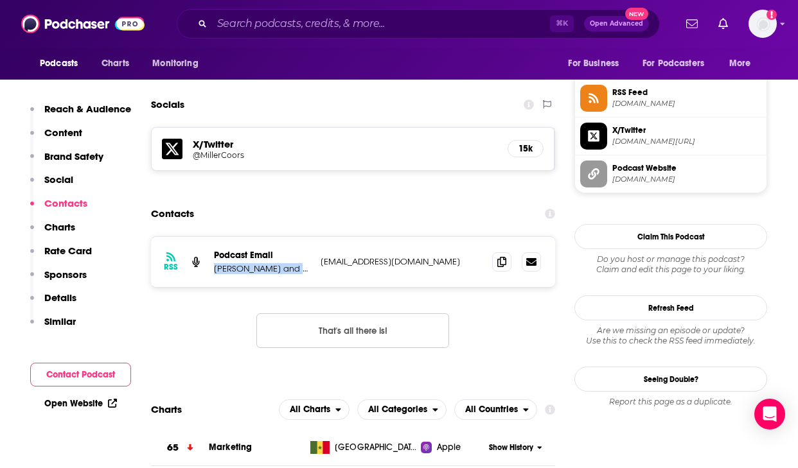
click at [265, 268] on p "Mike Duboe and Rishabh Jain" at bounding box center [262, 268] width 96 height 11
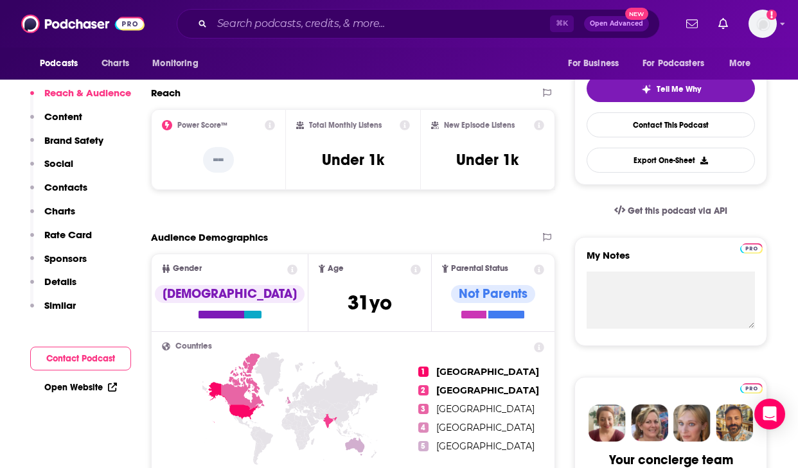
scroll to position [0, 0]
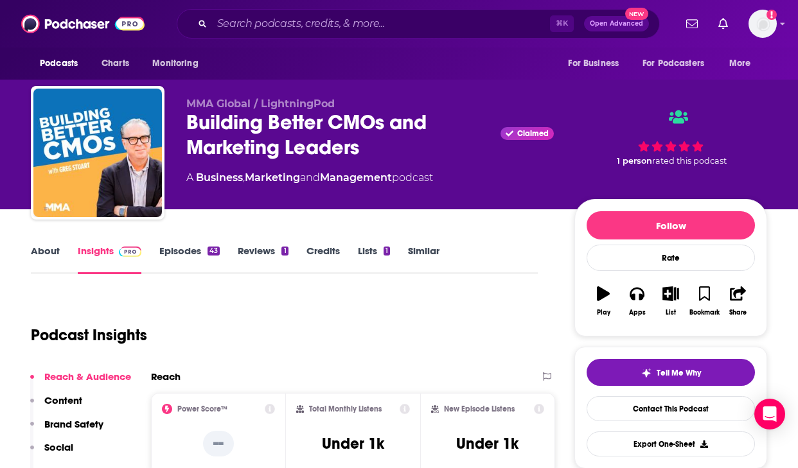
click at [51, 253] on link "About" at bounding box center [45, 260] width 29 height 30
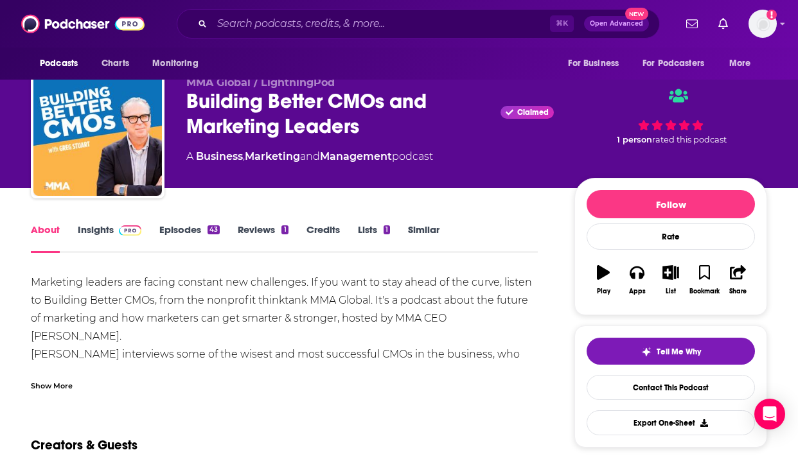
scroll to position [28, 0]
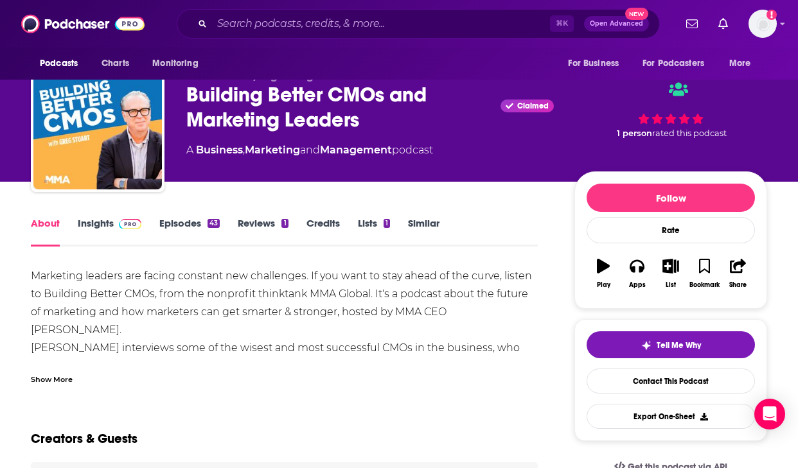
click at [146, 318] on div "Marketing leaders are facing constant new challenges. If you want to stay ahead…" at bounding box center [284, 348] width 507 height 162
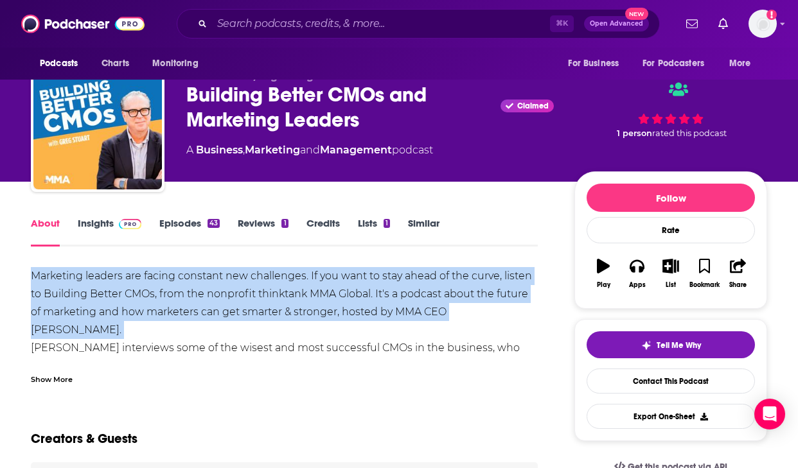
click at [146, 318] on div "Marketing leaders are facing constant new challenges. If you want to stay ahead…" at bounding box center [284, 348] width 507 height 162
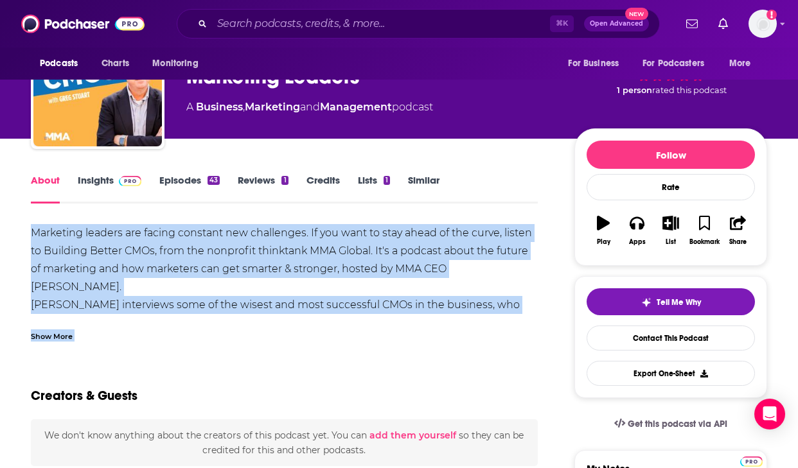
scroll to position [78, 0]
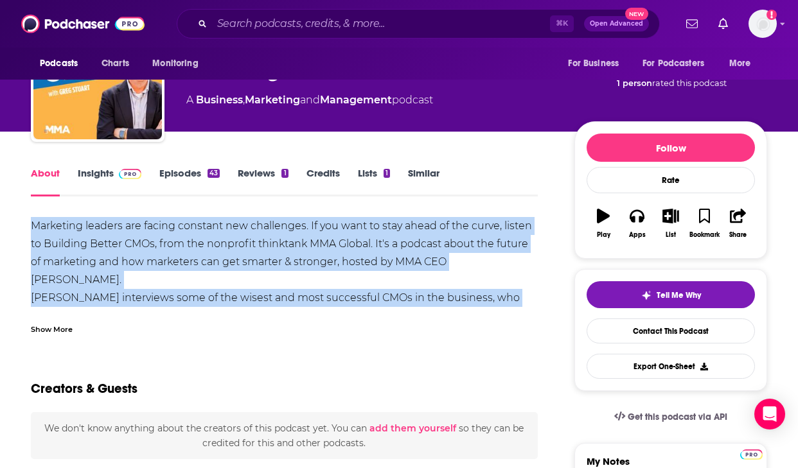
drag, startPoint x: 33, startPoint y: 272, endPoint x: 523, endPoint y: 294, distance: 490.6
click at [524, 295] on div "Marketing leaders are facing constant new challenges. If you want to stay ahead…" at bounding box center [284, 298] width 507 height 162
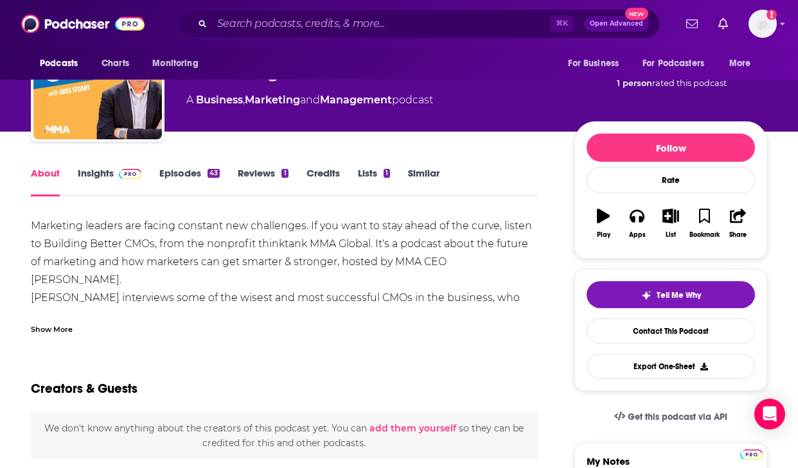
click at [44, 331] on div "Show More" at bounding box center [52, 328] width 42 height 12
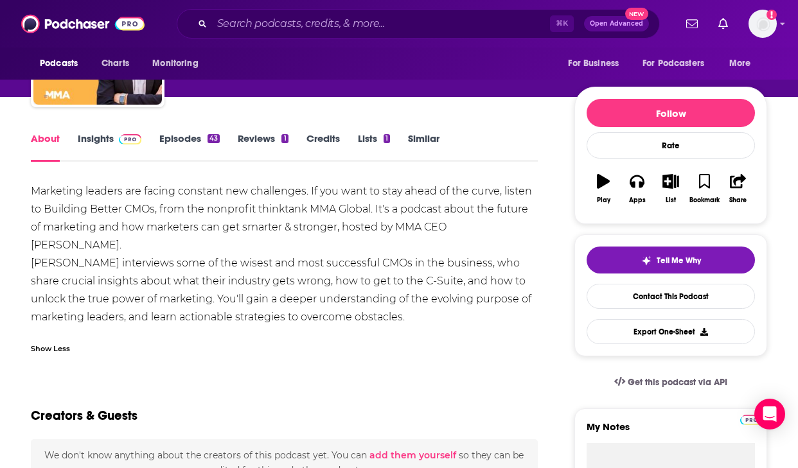
scroll to position [113, 0]
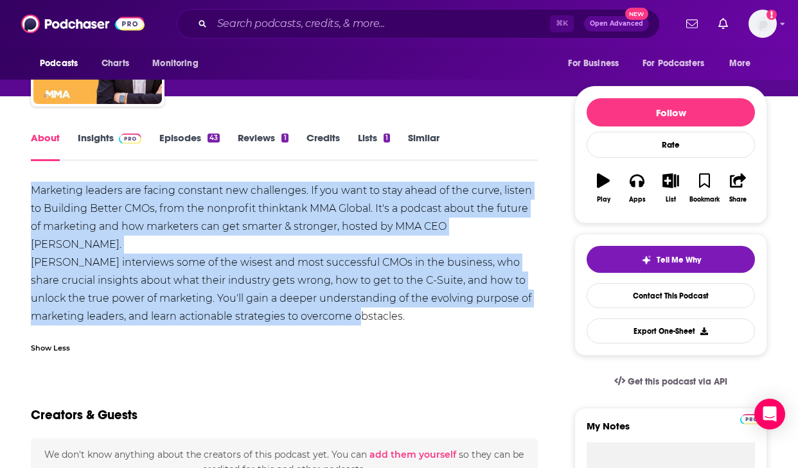
drag, startPoint x: 28, startPoint y: 188, endPoint x: 384, endPoint y: 294, distance: 371.9
copy div "Marketing leaders are facing constant new challenges. If you want to stay ahead…"
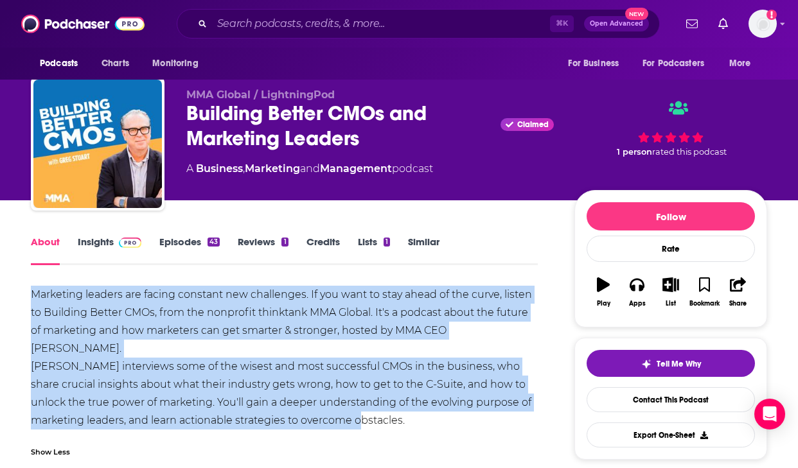
scroll to position [11, 0]
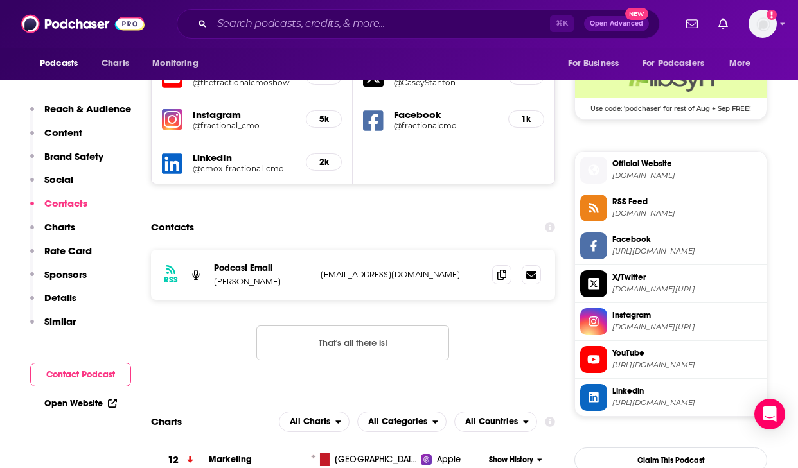
scroll to position [953, 0]
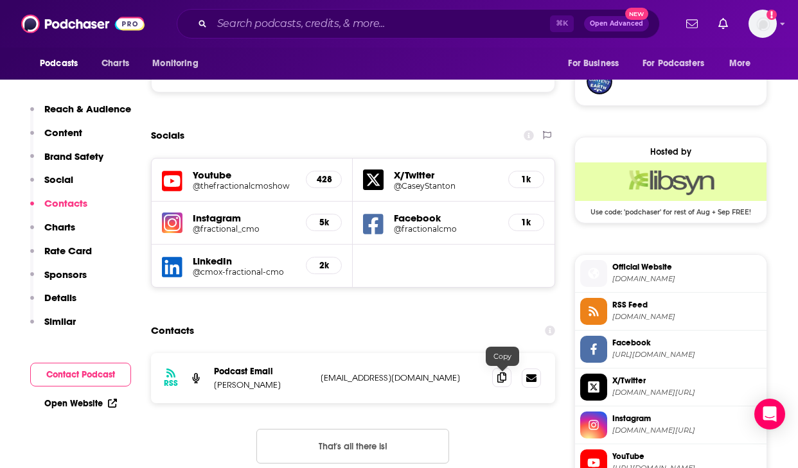
click at [504, 383] on icon at bounding box center [501, 378] width 9 height 10
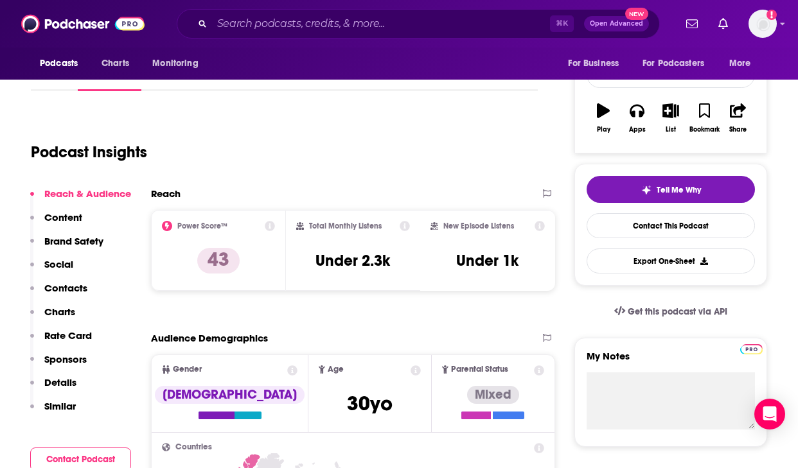
scroll to position [159, 0]
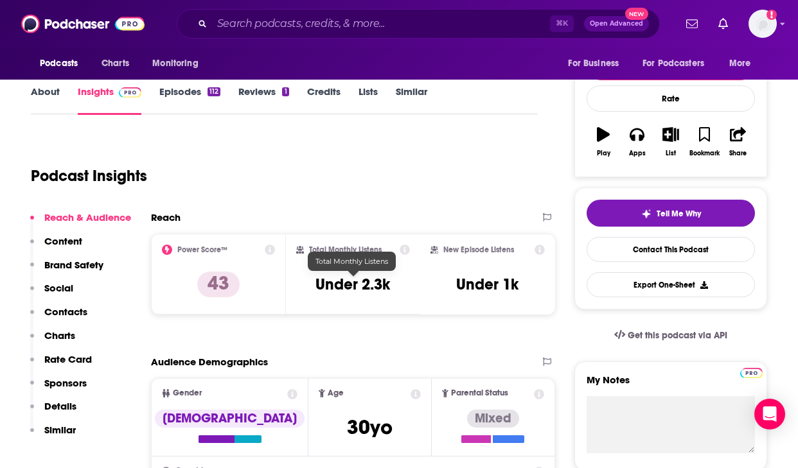
click at [357, 283] on h3 "Under 2.3k" at bounding box center [352, 284] width 75 height 19
copy div "Under 2.3k"
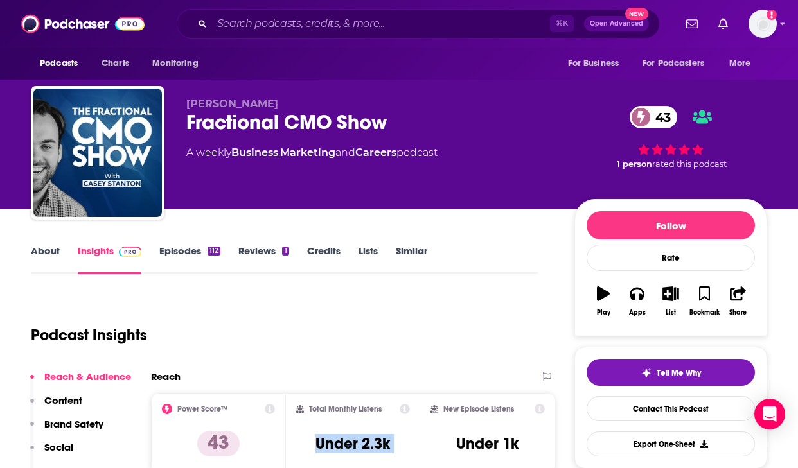
click at [49, 253] on link "About" at bounding box center [45, 260] width 29 height 30
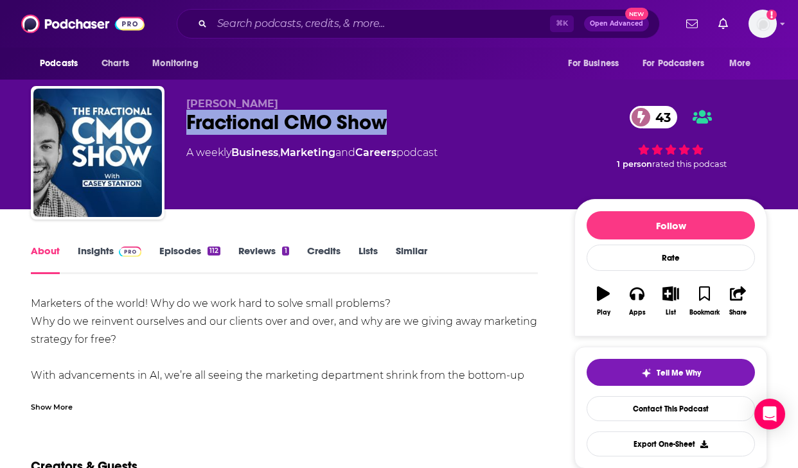
drag, startPoint x: 395, startPoint y: 129, endPoint x: 185, endPoint y: 125, distance: 210.1
click at [185, 125] on div "Casey Stanton Fractional CMO Show 43 A weekly Business , Marketing and Careers …" at bounding box center [399, 155] width 736 height 139
copy h1 "Fractional CMO Show"
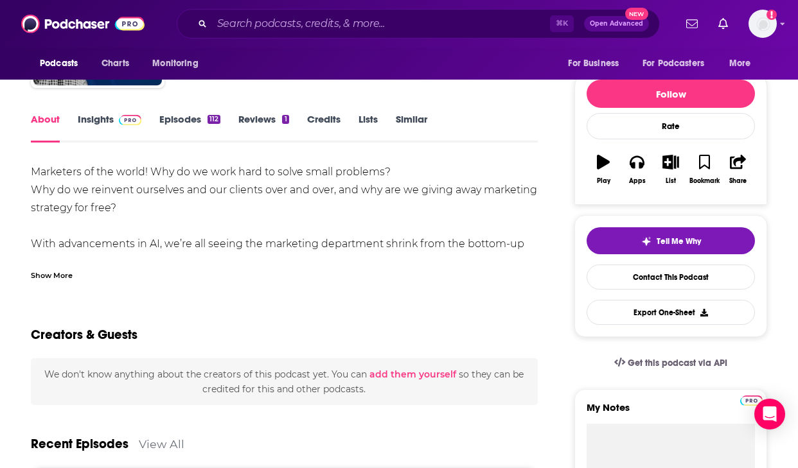
scroll to position [150, 0]
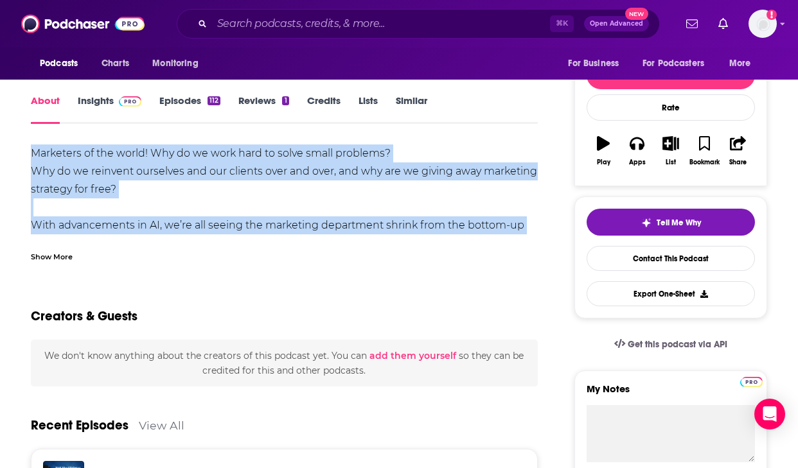
drag, startPoint x: 30, startPoint y: 150, endPoint x: 515, endPoint y: 235, distance: 492.9
copy div "Marketers of the world! Why do we work hard to solve small problems? Why do we …"
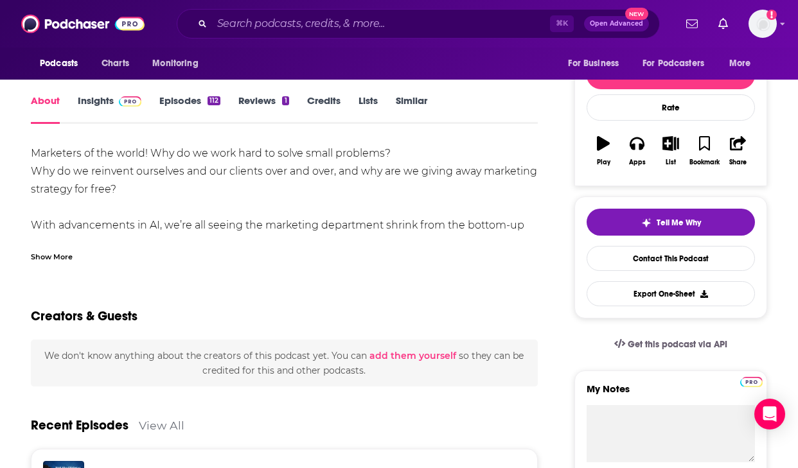
click at [53, 262] on div "Show More" at bounding box center [52, 256] width 42 height 12
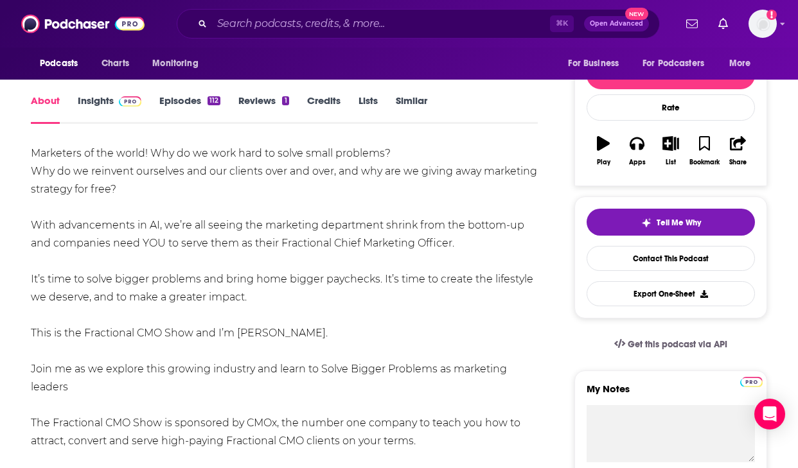
drag, startPoint x: 27, startPoint y: 153, endPoint x: 258, endPoint y: 297, distance: 271.8
copy div "Marketers of the world! Why do we work hard to solve small problems? Why do we …"
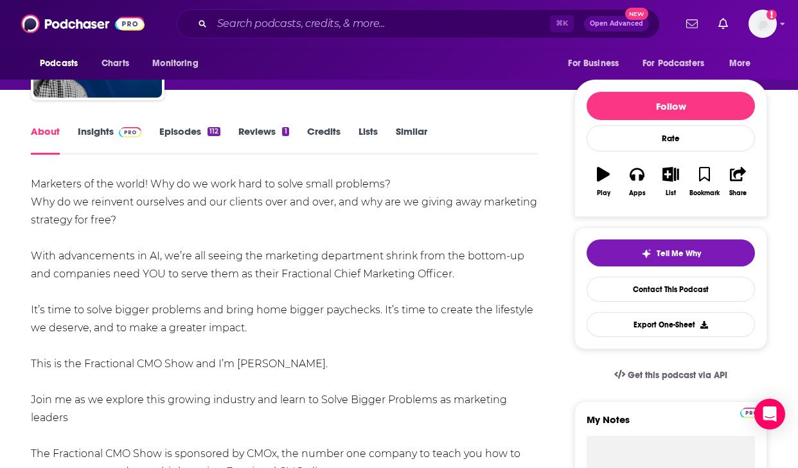
scroll to position [109, 0]
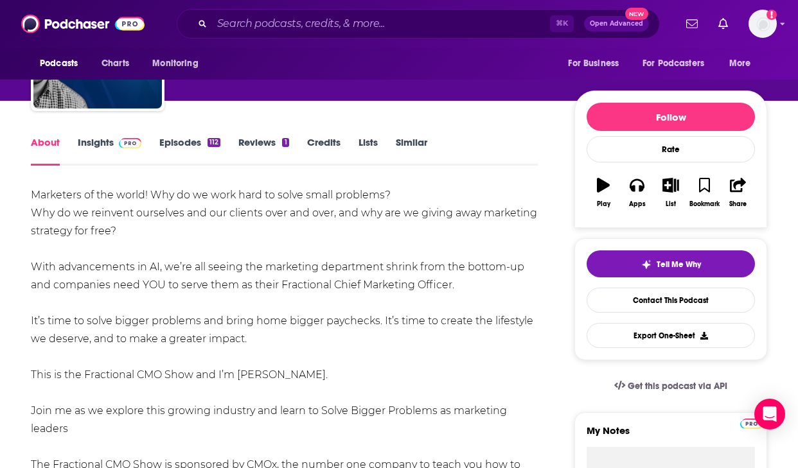
click at [377, 317] on div "Marketers of the world! Why do we work hard to solve small problems? Why do we …" at bounding box center [284, 339] width 507 height 306
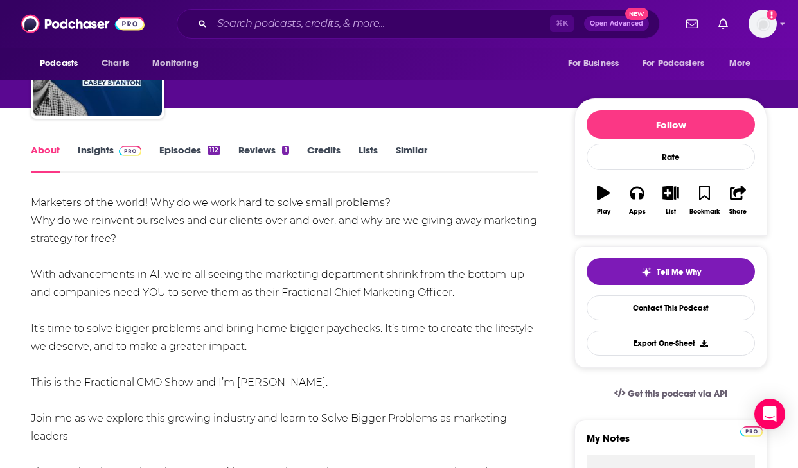
scroll to position [0, 0]
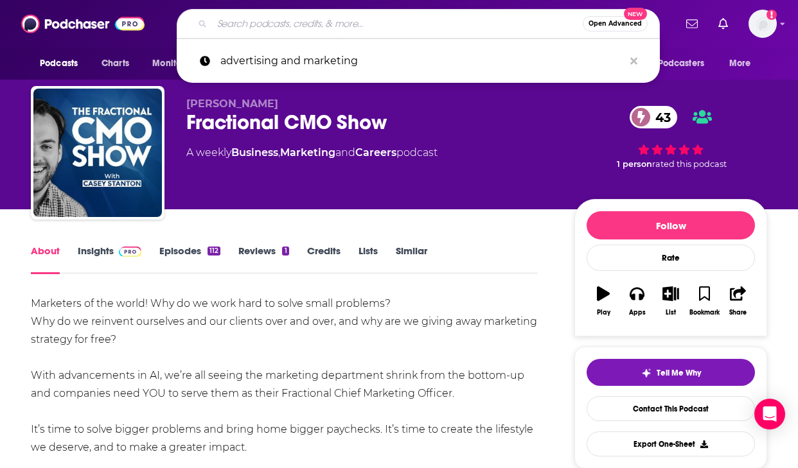
click at [392, 21] on input "Search podcasts, credits, & more..." at bounding box center [397, 23] width 371 height 21
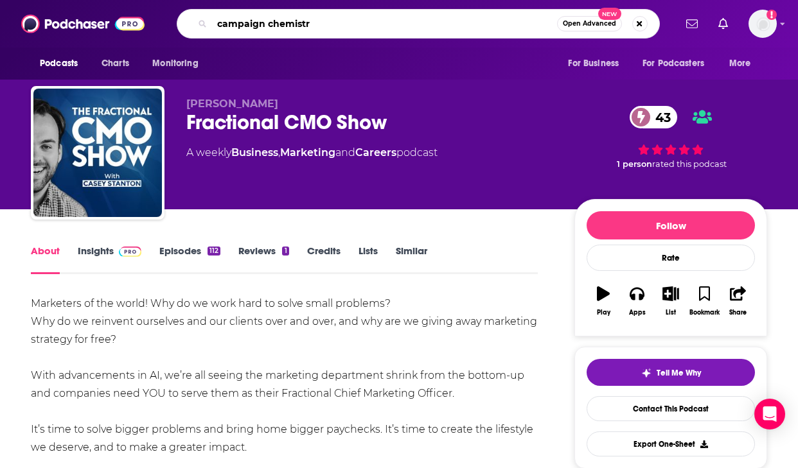
type input "campaign chemistry"
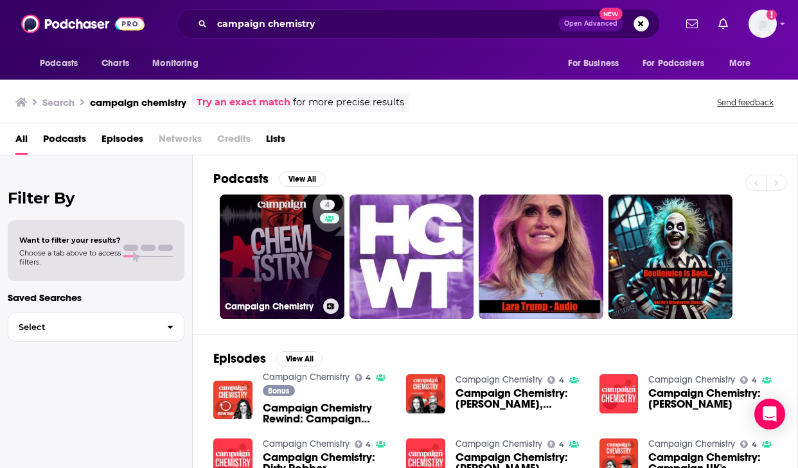
click at [289, 248] on link "4 Campaign Chemistry" at bounding box center [282, 257] width 125 height 125
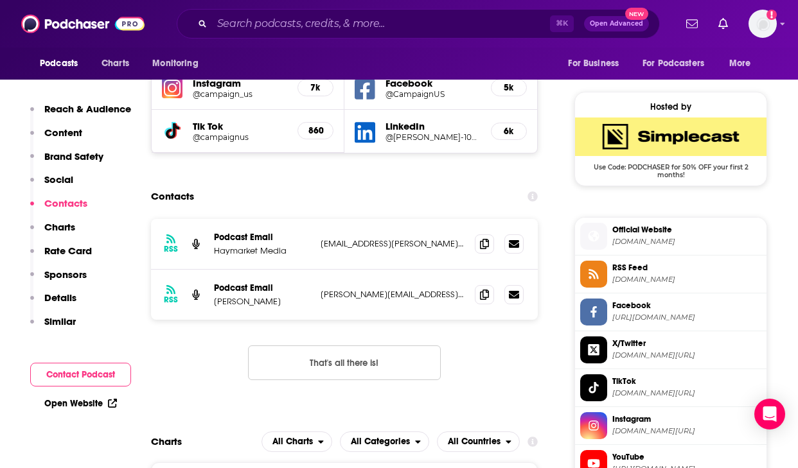
scroll to position [904, 0]
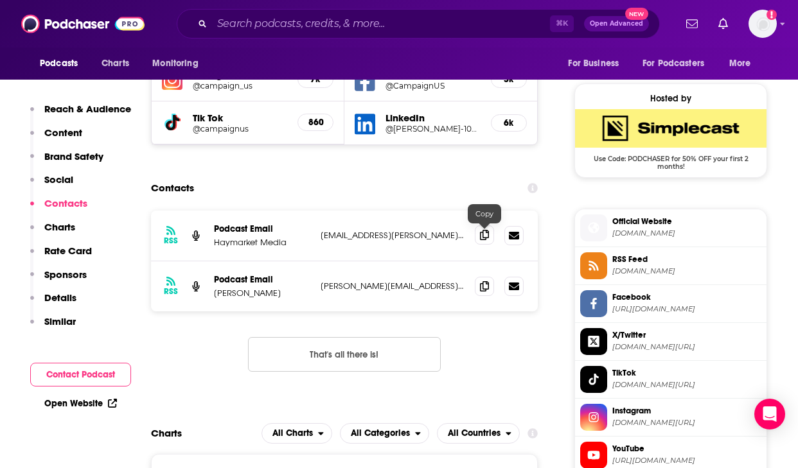
click at [488, 242] on span at bounding box center [484, 234] width 19 height 19
click at [480, 291] on icon at bounding box center [484, 286] width 9 height 10
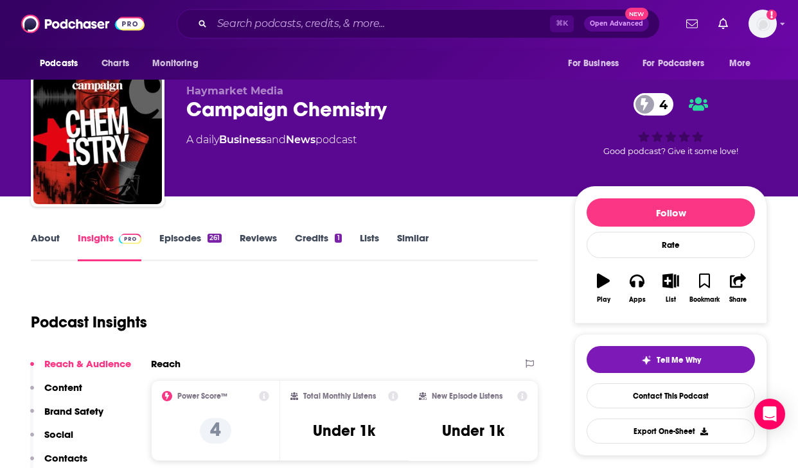
scroll to position [0, 0]
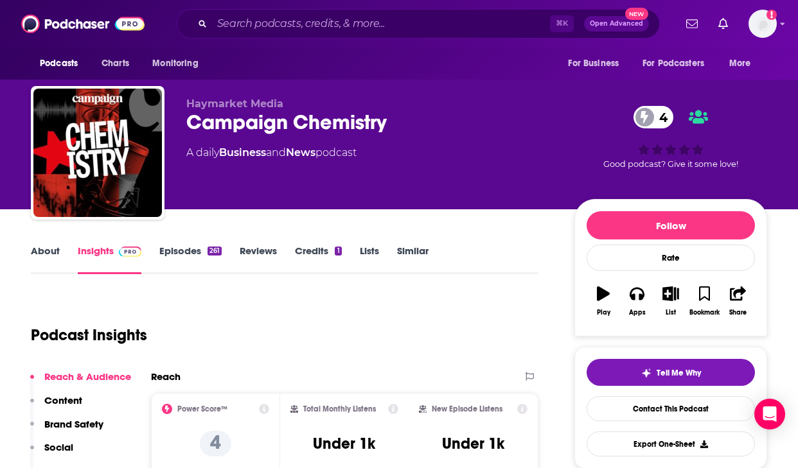
click at [55, 252] on link "About" at bounding box center [45, 260] width 29 height 30
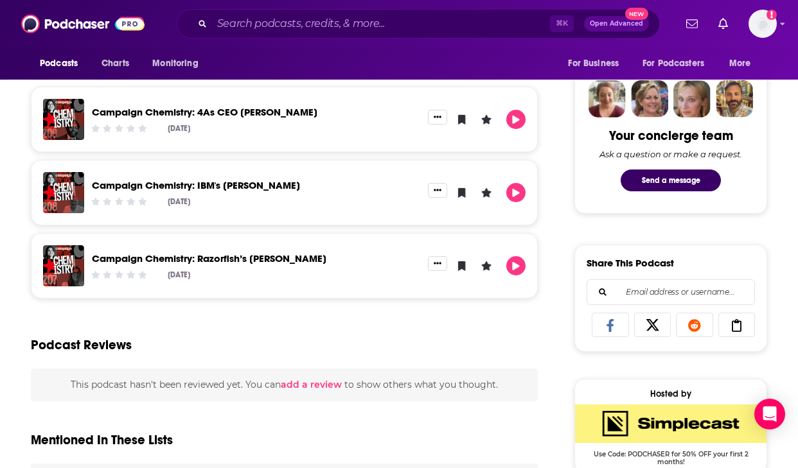
scroll to position [642, 0]
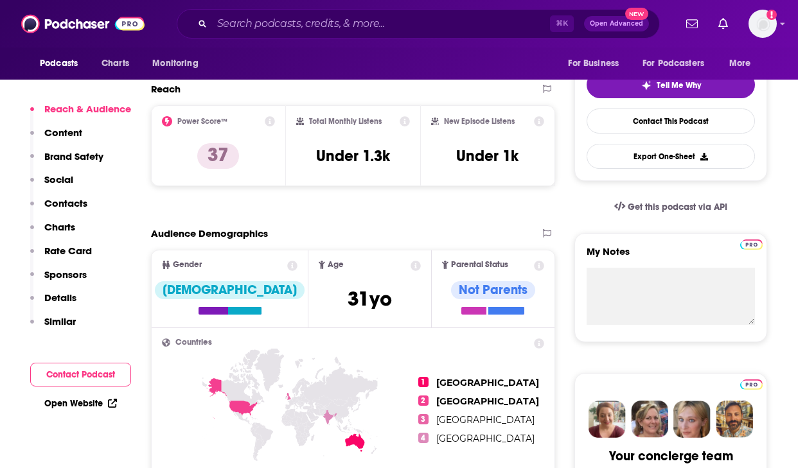
scroll to position [281, 0]
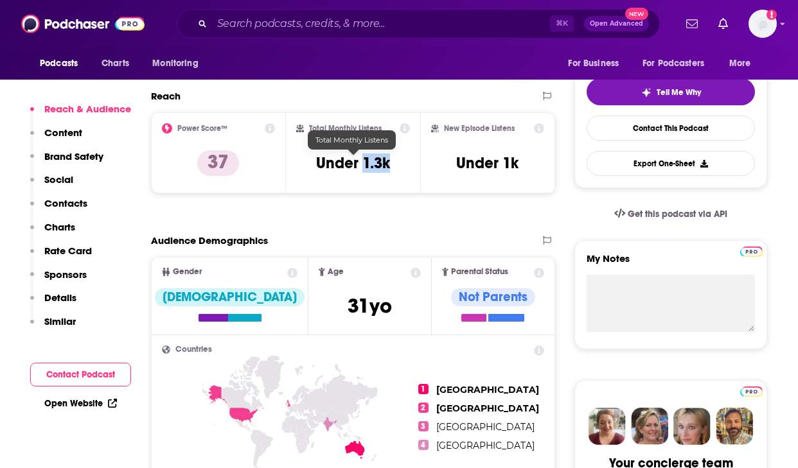
drag, startPoint x: 390, startPoint y: 166, endPoint x: 364, endPoint y: 166, distance: 26.3
click at [364, 166] on div "Total Monthly Listens Under 1.3k" at bounding box center [353, 152] width 114 height 59
copy h3 "1.3k"
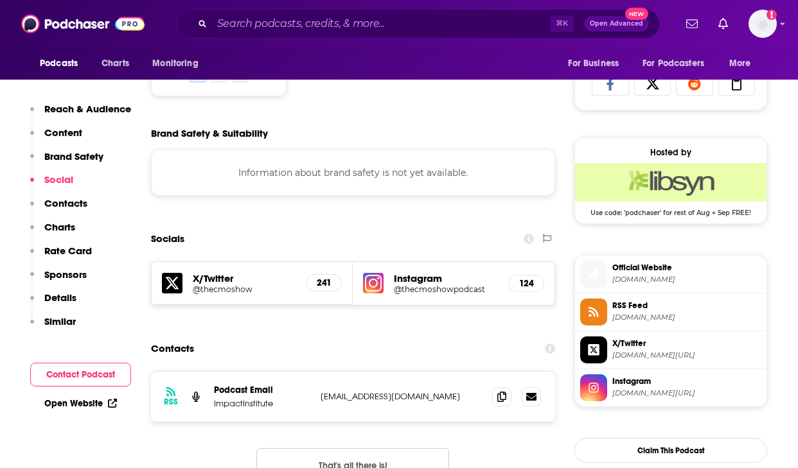
scroll to position [856, 0]
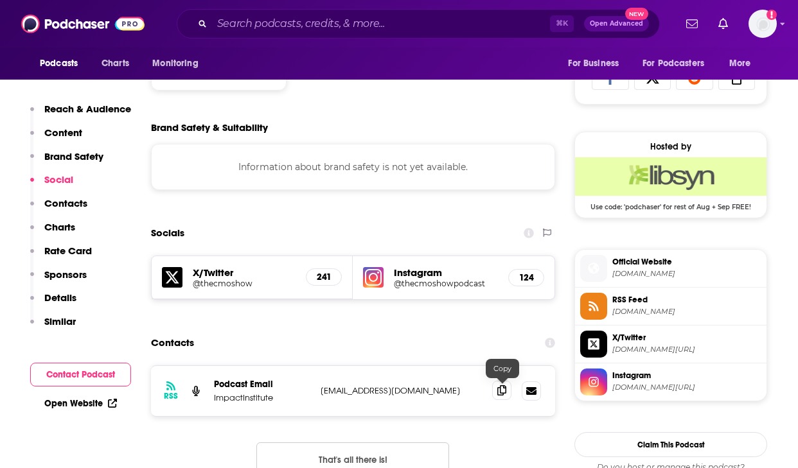
click at [501, 392] on icon at bounding box center [501, 390] width 9 height 10
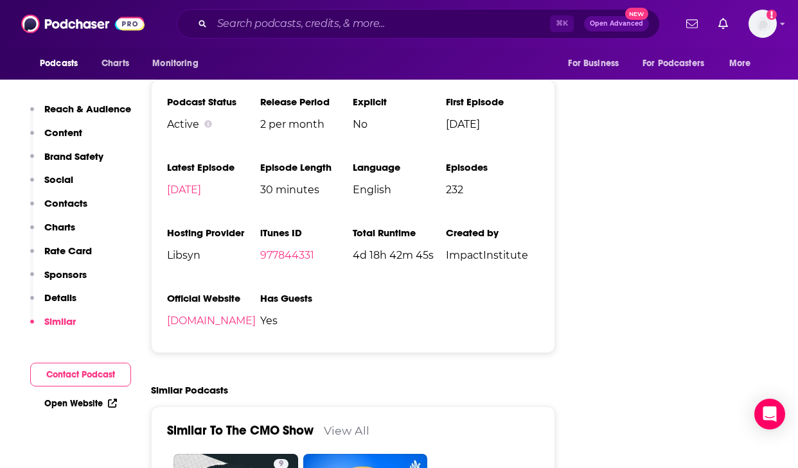
scroll to position [1773, 0]
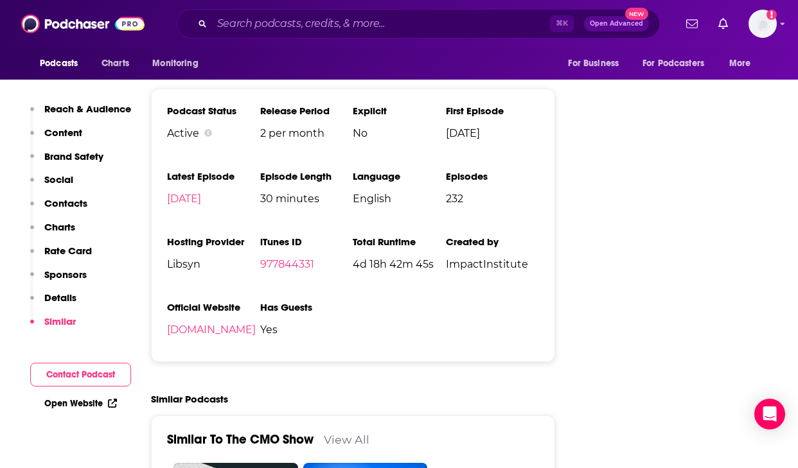
click at [288, 139] on span "2 per month" at bounding box center [306, 133] width 93 height 12
copy span "2 per month"
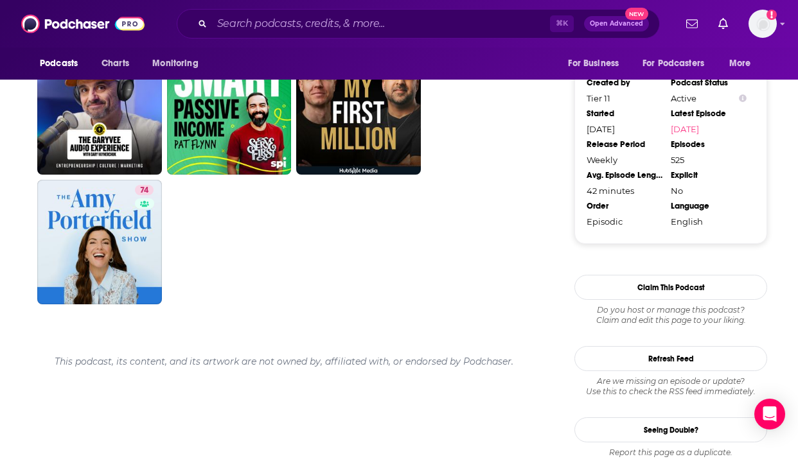
scroll to position [1427, 0]
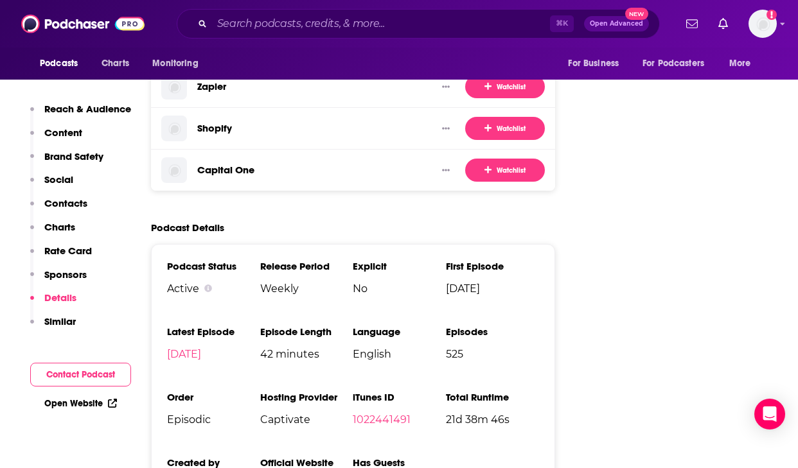
scroll to position [2419, 0]
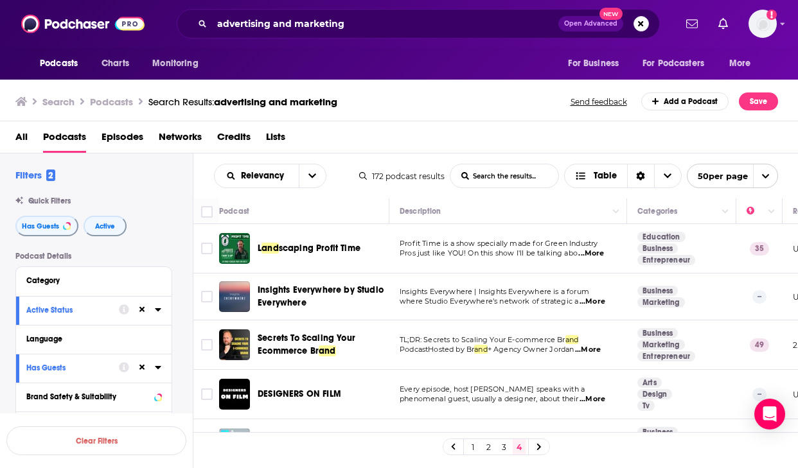
scroll to position [898, 331]
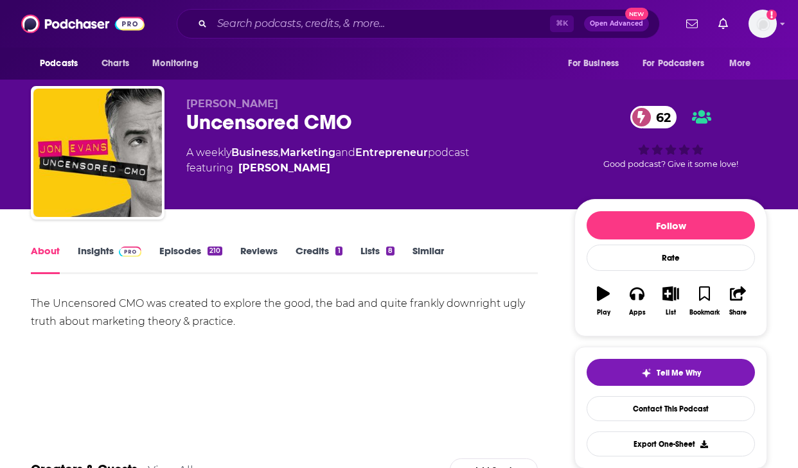
click at [198, 315] on div "The Uncensored CMO was created to explore the good, the bad and quite frankly d…" at bounding box center [284, 313] width 507 height 36
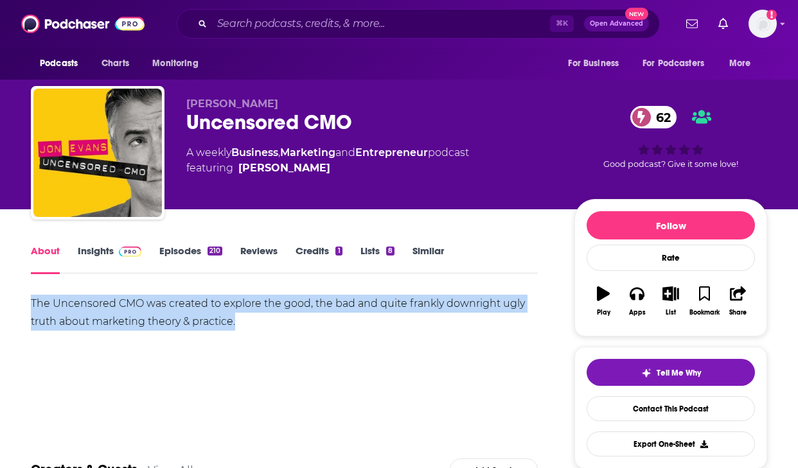
click at [198, 315] on div "The Uncensored CMO was created to explore the good, the bad and quite frankly d…" at bounding box center [284, 313] width 507 height 36
copy div "The Uncensored CMO was created to explore the good, the bad and quite frankly d…"
click at [88, 254] on link "Insights" at bounding box center [110, 260] width 64 height 30
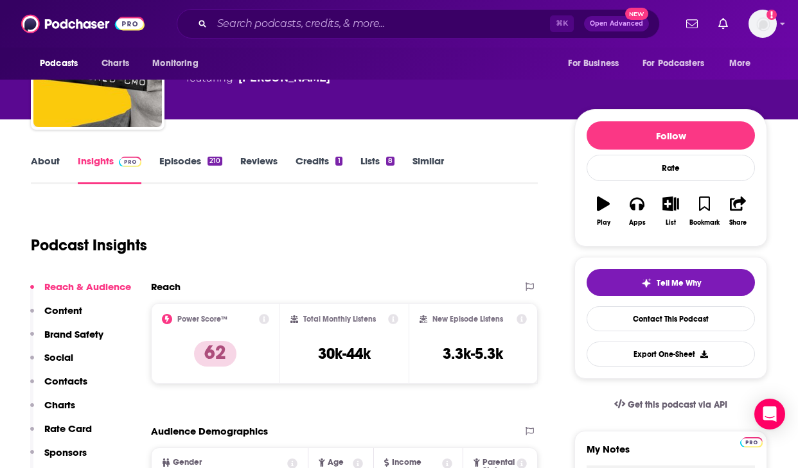
scroll to position [96, 0]
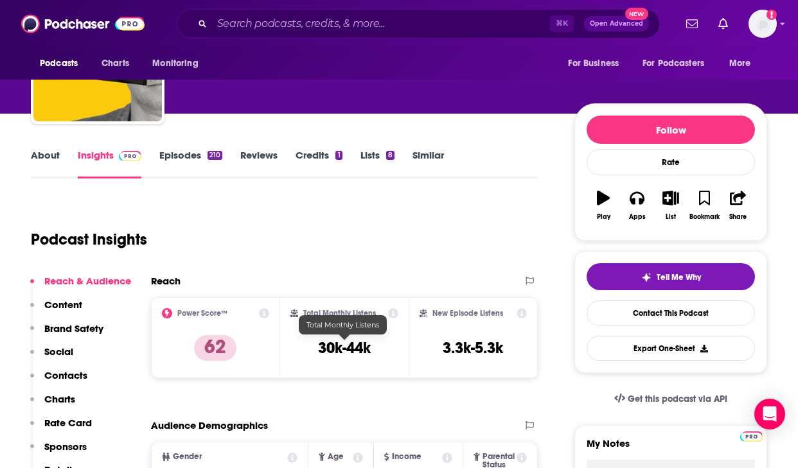
click at [334, 347] on h3 "30k-44k" at bounding box center [344, 347] width 53 height 19
copy div "30k-44k"
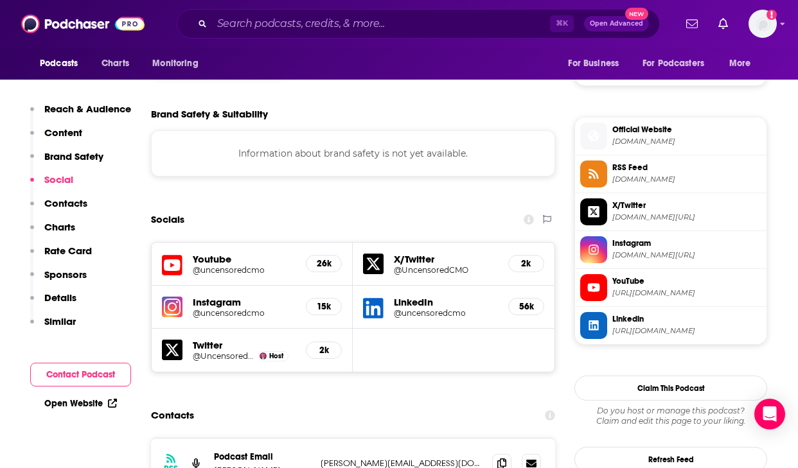
scroll to position [1172, 0]
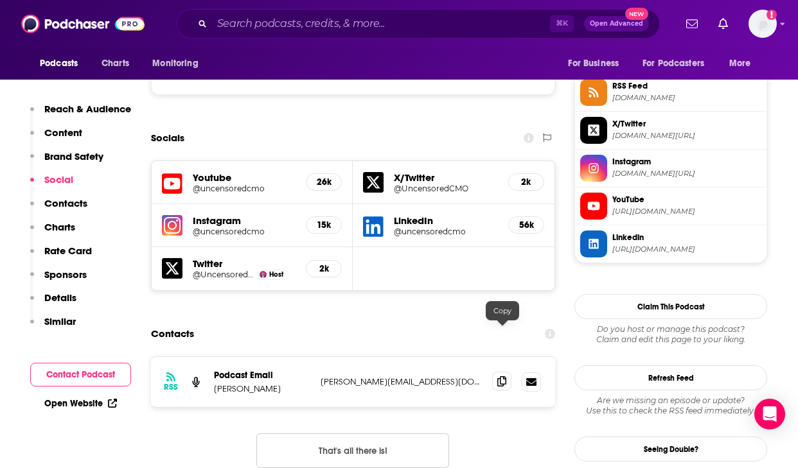
click at [505, 376] on icon at bounding box center [501, 381] width 9 height 10
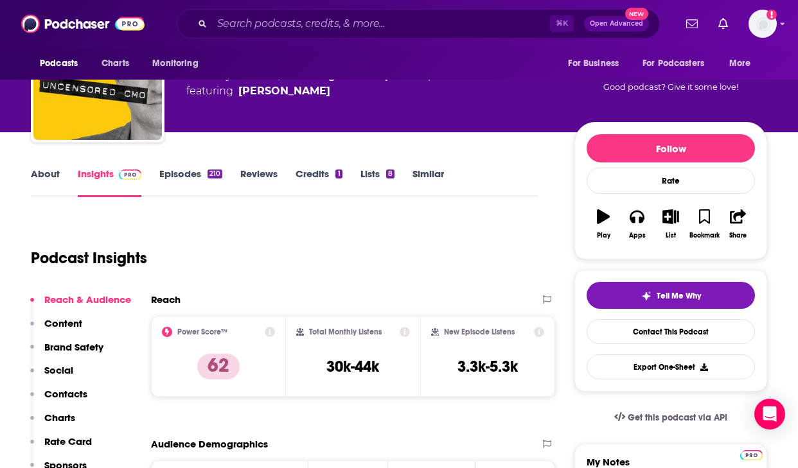
scroll to position [0, 0]
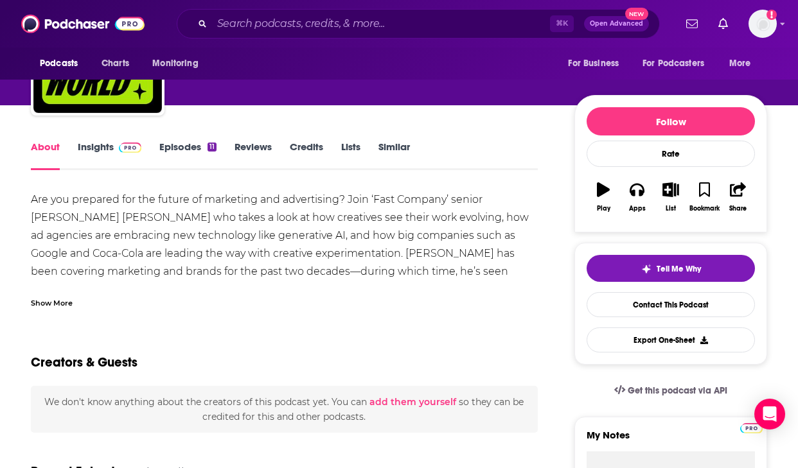
scroll to position [101, 0]
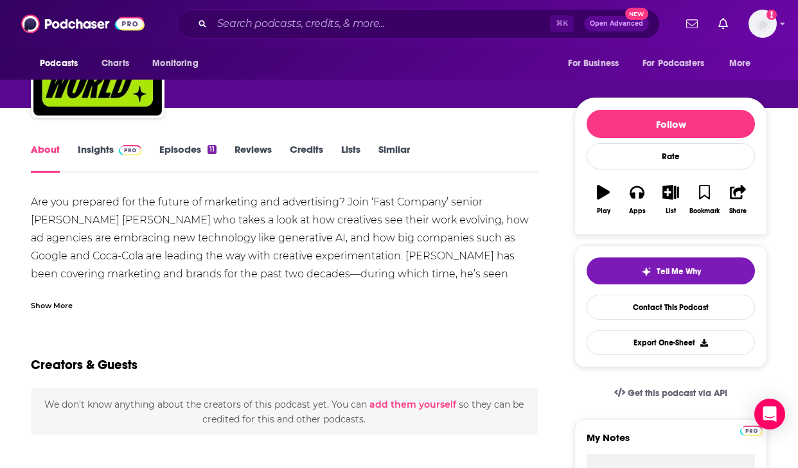
click at [334, 239] on div "Are you prepared for the future of marketing and advertising? Join ‘Fast Compan…" at bounding box center [284, 265] width 507 height 144
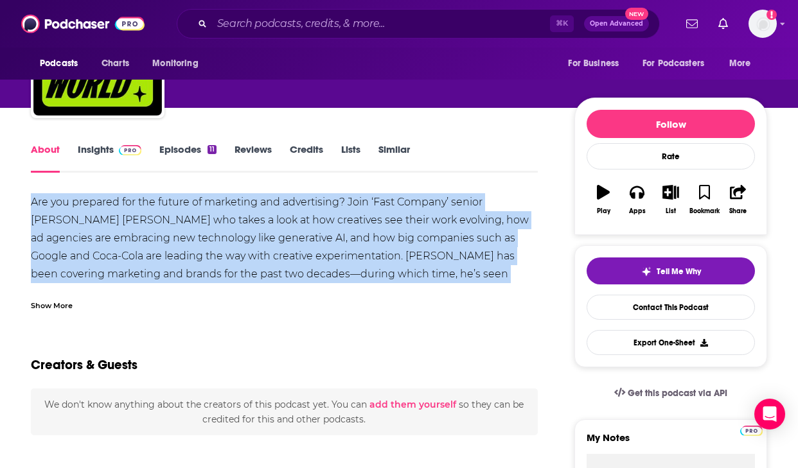
click at [334, 239] on div "Are you prepared for the future of marketing and advertising? Join ‘Fast Compan…" at bounding box center [284, 265] width 507 height 144
copy div "Are you prepared for the future of marketing and advertising? Join ‘Fast Compan…"
click at [130, 145] on img at bounding box center [130, 150] width 22 height 10
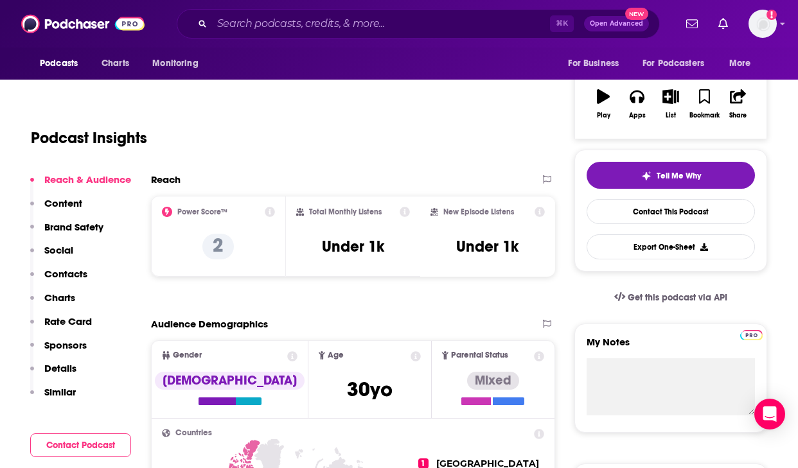
scroll to position [202, 0]
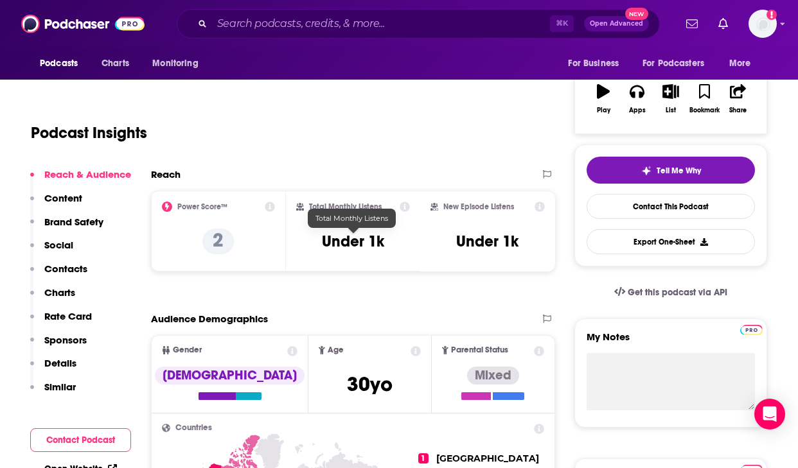
click at [333, 245] on h3 "Under 1k" at bounding box center [353, 241] width 62 height 19
copy div "Under 1k"
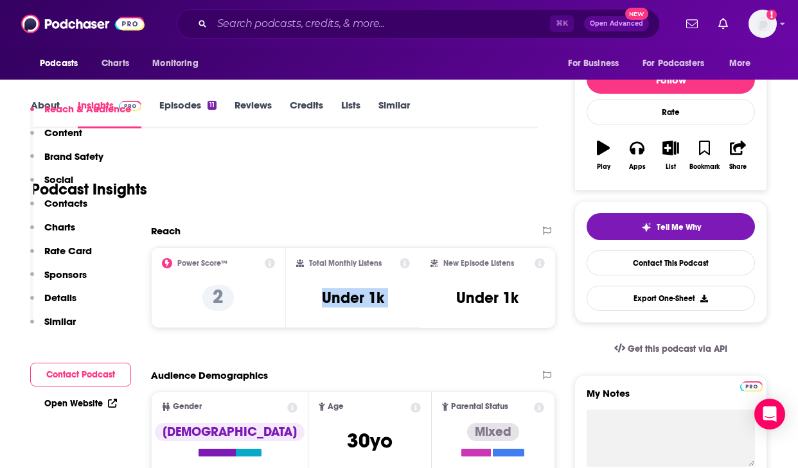
scroll to position [0, 0]
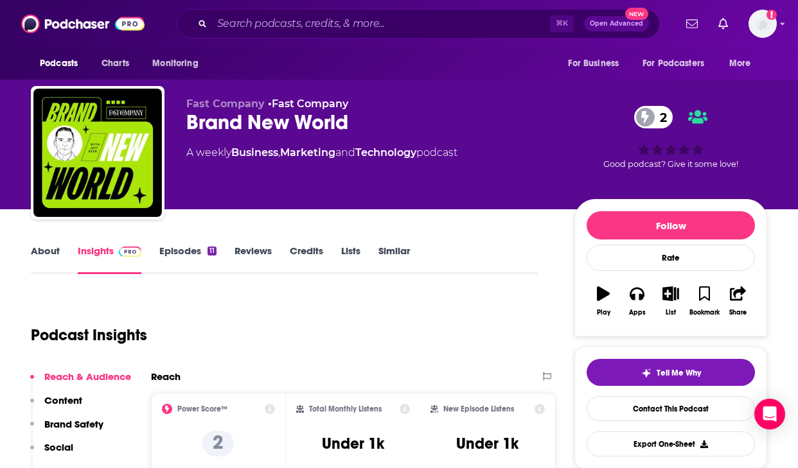
click at [338, 122] on div "Brand New World 2" at bounding box center [369, 122] width 367 height 25
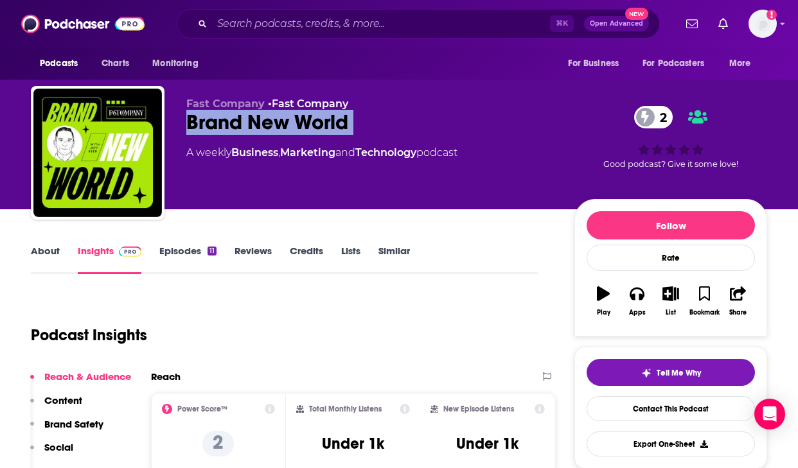
click at [338, 122] on div "Brand New World 2" at bounding box center [369, 122] width 367 height 25
copy div "Brand New World 2"
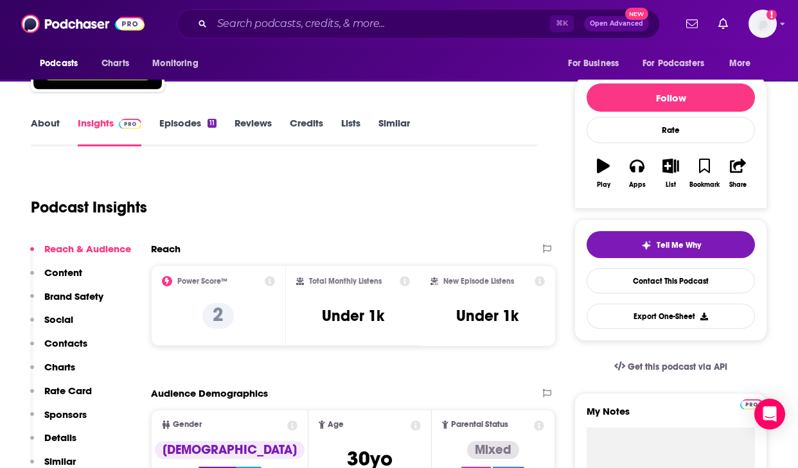
scroll to position [130, 0]
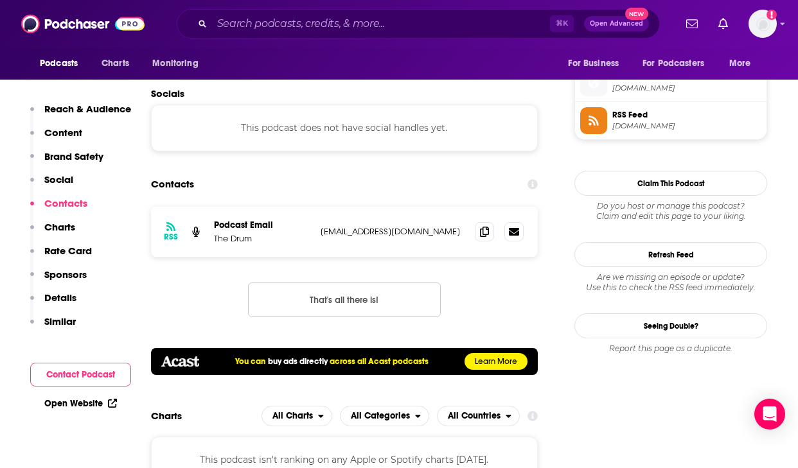
scroll to position [1039, 0]
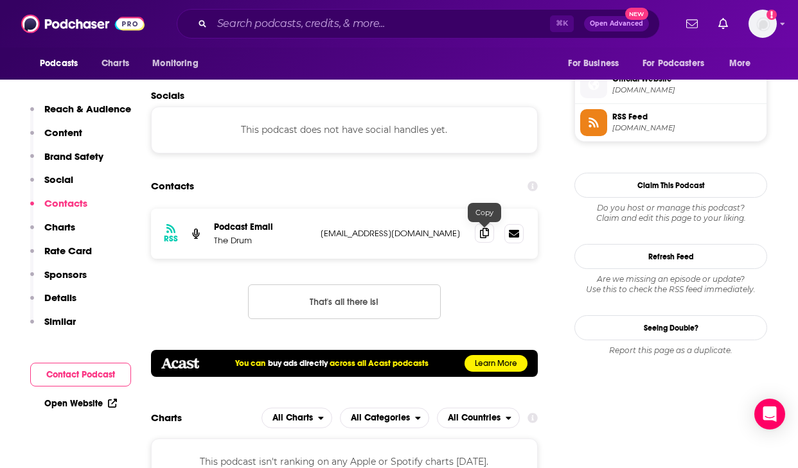
click at [482, 241] on span at bounding box center [484, 233] width 19 height 19
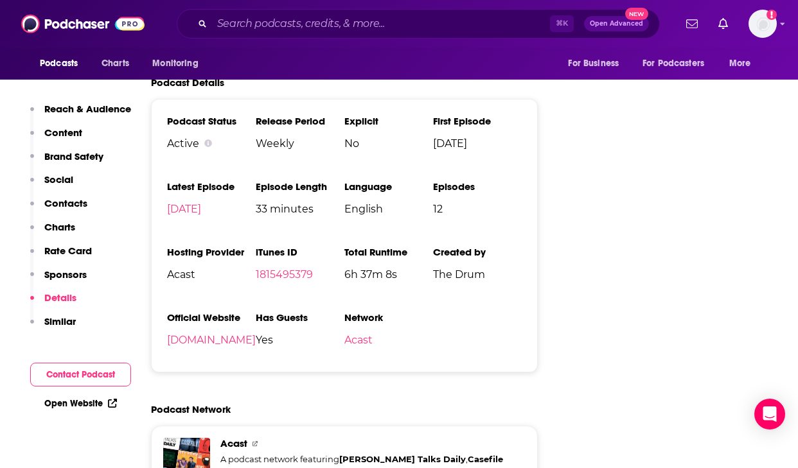
scroll to position [1761, 0]
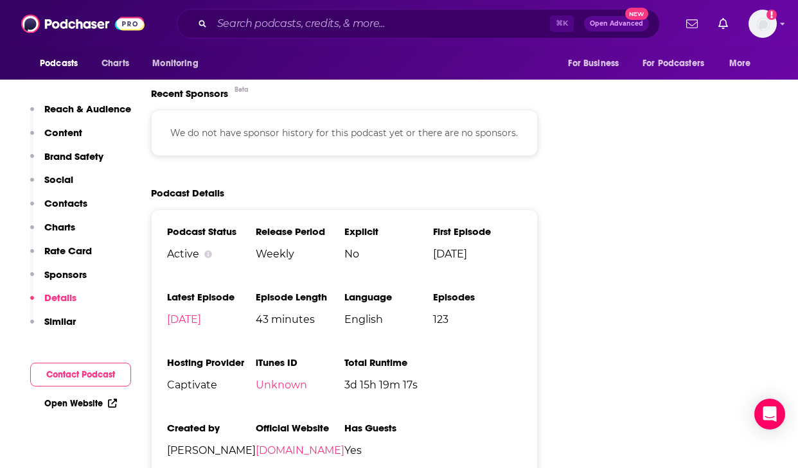
scroll to position [1626, 0]
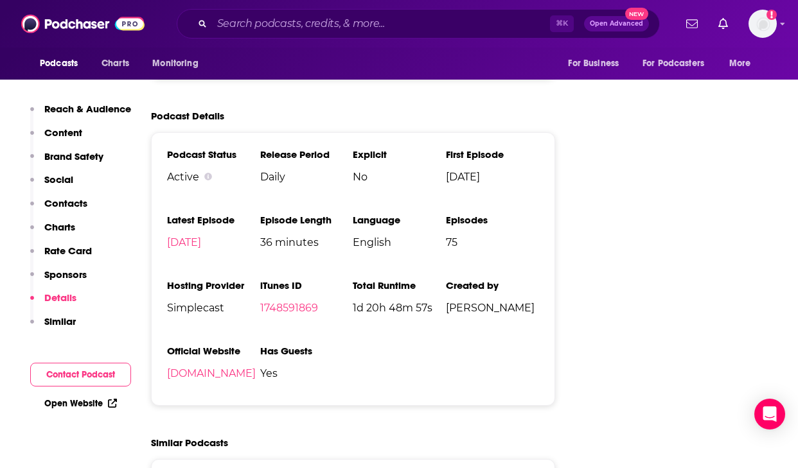
scroll to position [1845, 0]
